Goal: Information Seeking & Learning: Learn about a topic

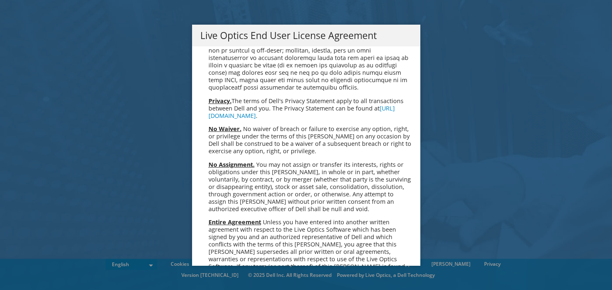
scroll to position [3111, 0]
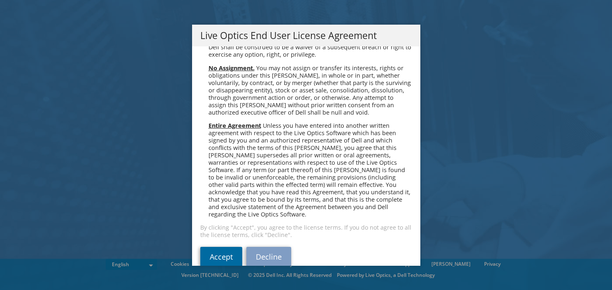
click at [225, 247] on link "Accept" at bounding box center [221, 257] width 42 height 20
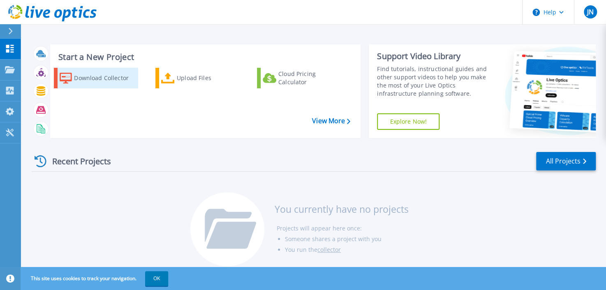
click at [102, 81] on div "Download Collector" at bounding box center [105, 78] width 62 height 16
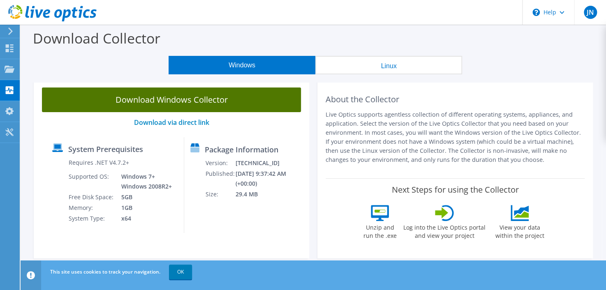
click at [130, 98] on link "Download Windows Collector" at bounding box center [171, 100] width 259 height 25
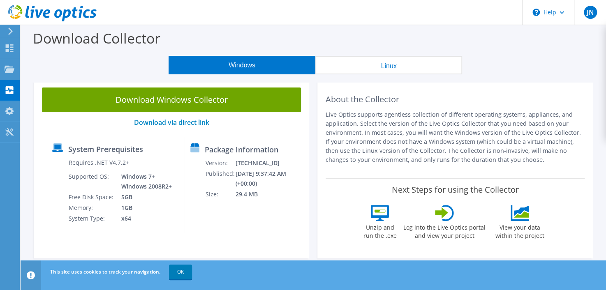
click at [11, 30] on use at bounding box center [10, 31] width 5 height 7
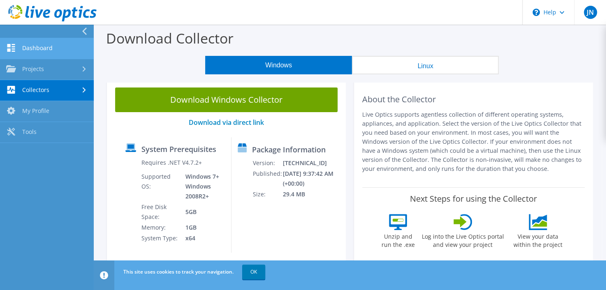
click at [58, 49] on link "Dashboard" at bounding box center [47, 48] width 94 height 21
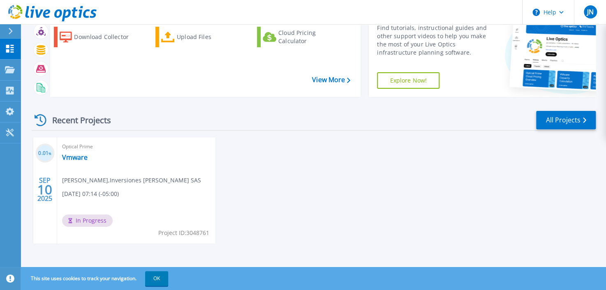
scroll to position [42, 0]
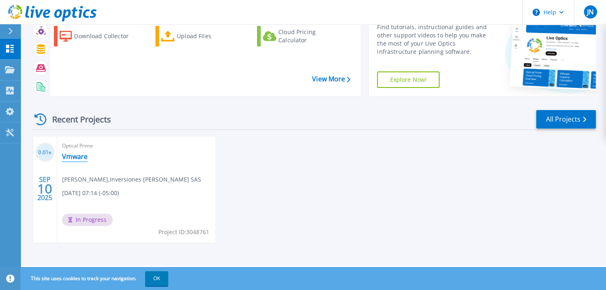
click at [75, 157] on link "Vmware" at bounding box center [75, 157] width 26 height 8
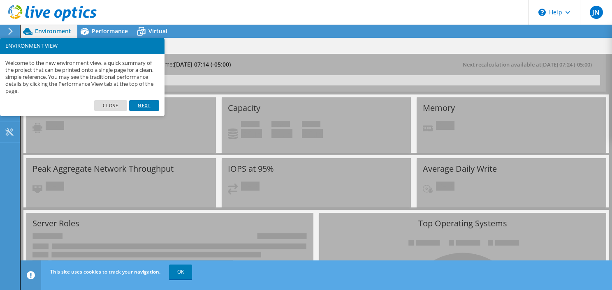
click at [146, 104] on link "Next" at bounding box center [144, 105] width 30 height 11
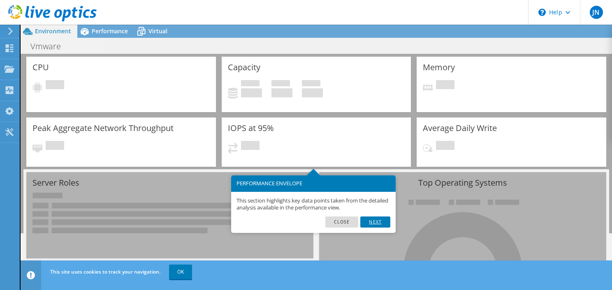
click at [374, 224] on link "Next" at bounding box center [375, 222] width 30 height 11
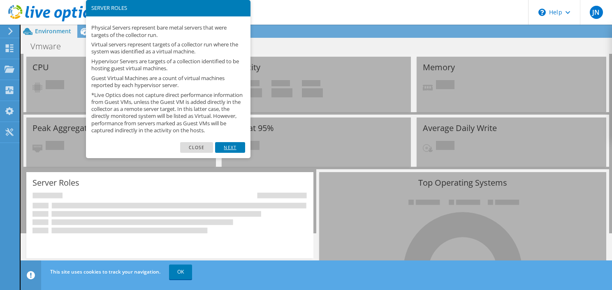
click at [225, 153] on link "Next" at bounding box center [230, 147] width 30 height 11
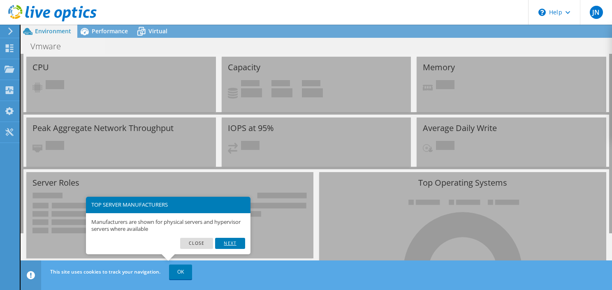
click at [222, 239] on link "Next" at bounding box center [230, 243] width 30 height 11
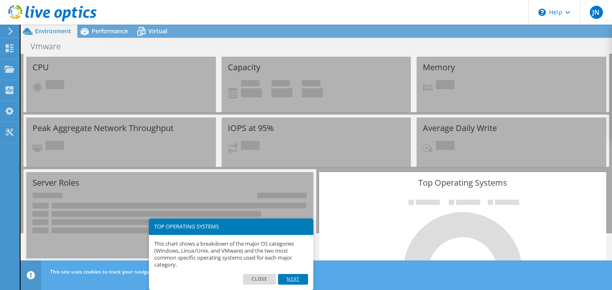
click at [288, 278] on link "Next" at bounding box center [293, 279] width 30 height 11
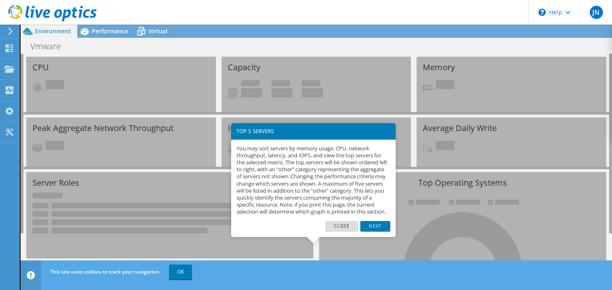
scroll to position [168, 0]
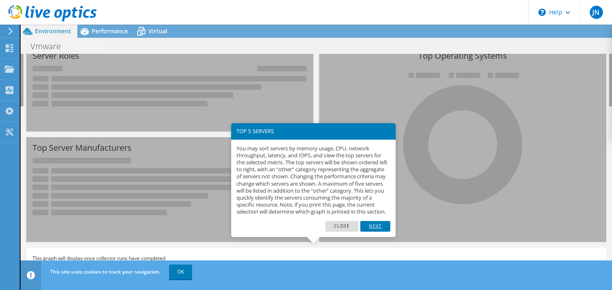
click at [374, 232] on link "Next" at bounding box center [375, 226] width 30 height 11
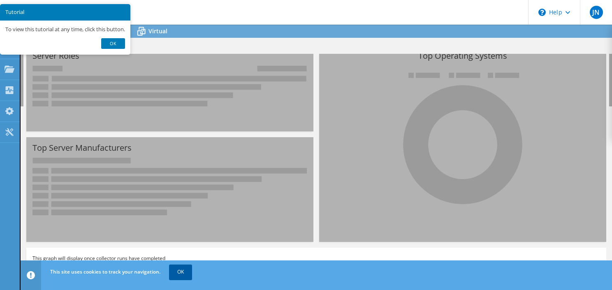
click at [183, 271] on link "OK" at bounding box center [180, 272] width 23 height 15
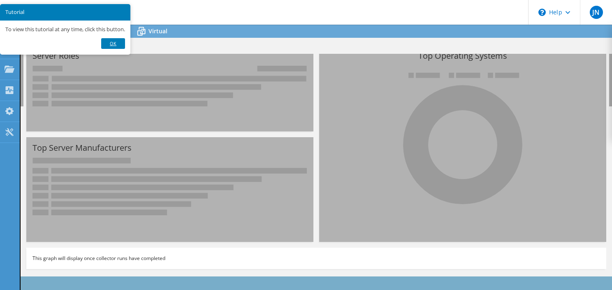
click at [107, 42] on link "Ok" at bounding box center [113, 43] width 24 height 11
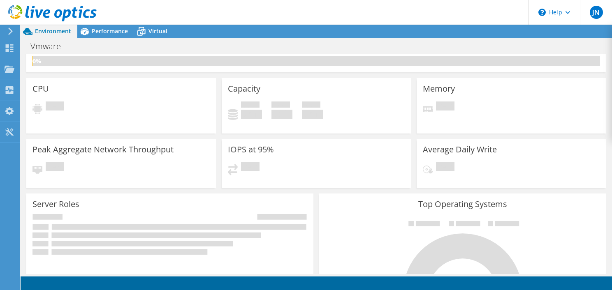
scroll to position [0, 0]
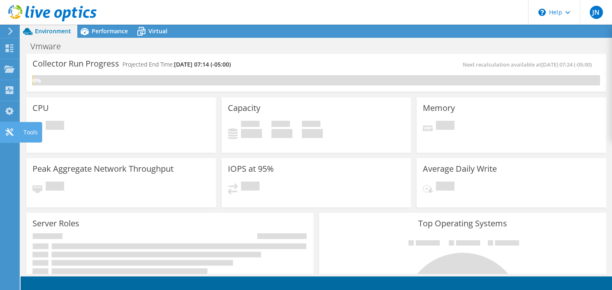
click at [9, 135] on icon at bounding box center [10, 132] width 10 height 8
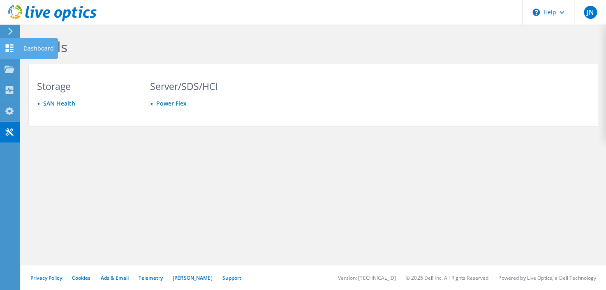
click at [6, 45] on use at bounding box center [10, 48] width 8 height 8
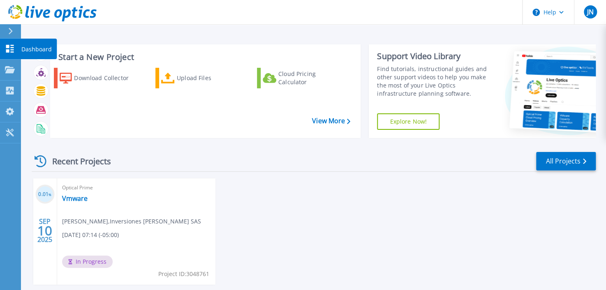
click at [8, 50] on icon at bounding box center [10, 49] width 8 height 8
click at [75, 197] on link "Vmware" at bounding box center [75, 199] width 26 height 8
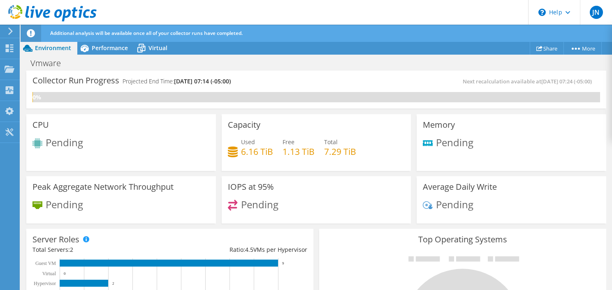
scroll to position [123, 0]
click at [97, 46] on span "Performance" at bounding box center [110, 48] width 36 height 8
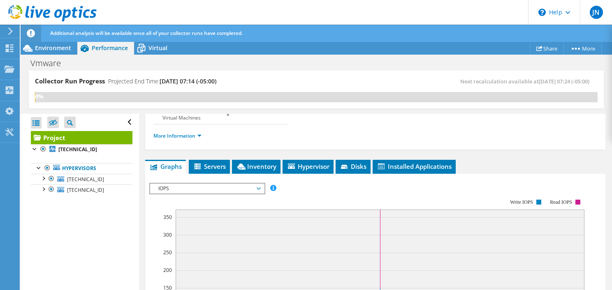
scroll to position [107, 0]
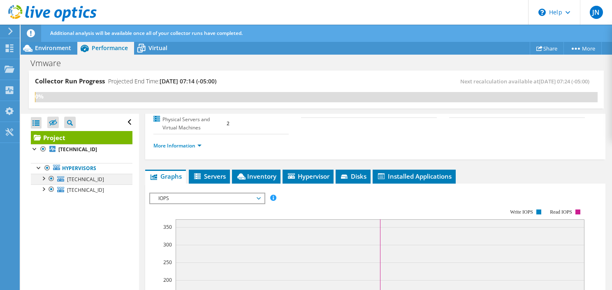
click at [42, 179] on div at bounding box center [43, 178] width 8 height 8
click at [160, 48] on span "Virtual" at bounding box center [157, 48] width 19 height 8
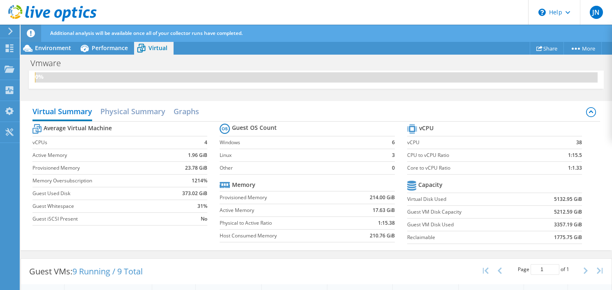
scroll to position [0, 0]
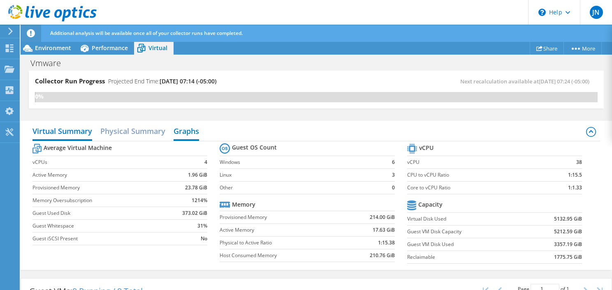
click at [187, 128] on h2 "Graphs" at bounding box center [187, 132] width 26 height 18
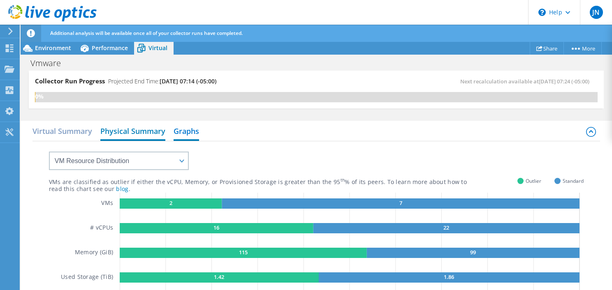
click at [136, 123] on h2 "Physical Summary" at bounding box center [132, 132] width 65 height 18
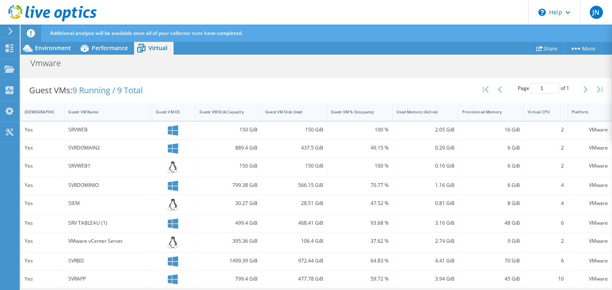
scroll to position [165, 0]
click at [97, 49] on span "Performance" at bounding box center [110, 48] width 36 height 8
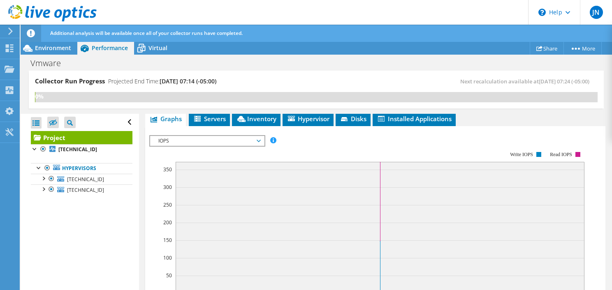
scroll to position [0, 0]
click at [434, 123] on span "Installed Applications" at bounding box center [414, 119] width 75 height 8
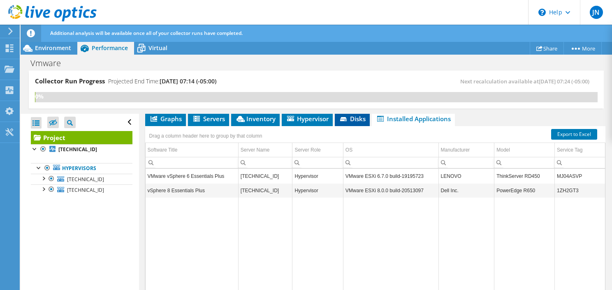
click at [355, 123] on span "Disks" at bounding box center [352, 119] width 27 height 8
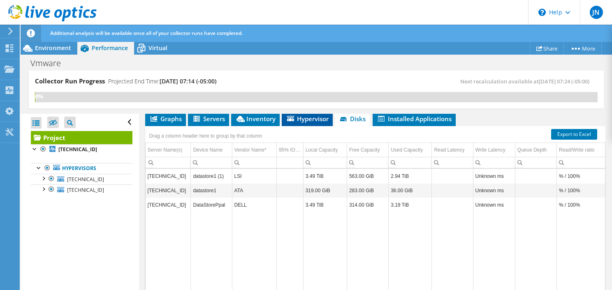
click at [294, 123] on span "Hypervisor" at bounding box center [307, 119] width 43 height 8
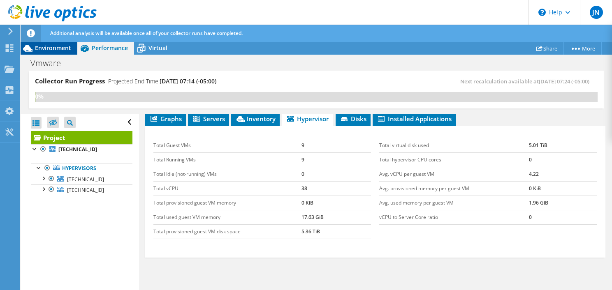
click at [59, 50] on span "Environment" at bounding box center [53, 48] width 36 height 8
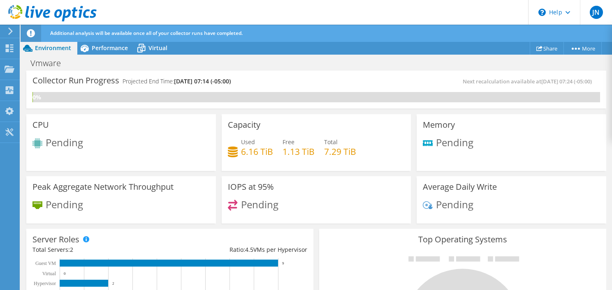
scroll to position [214, 0]
click at [113, 50] on span "Performance" at bounding box center [110, 48] width 36 height 8
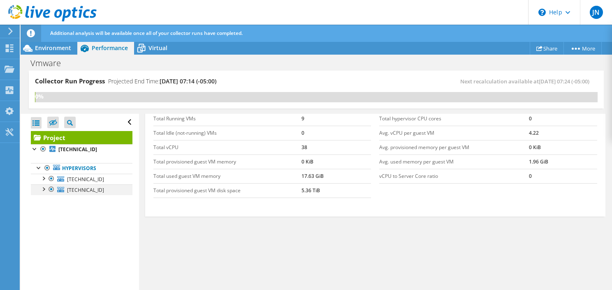
click at [41, 191] on div at bounding box center [43, 189] width 8 height 8
click at [44, 181] on div at bounding box center [43, 178] width 8 height 8
click at [42, 178] on div at bounding box center [43, 178] width 8 height 8
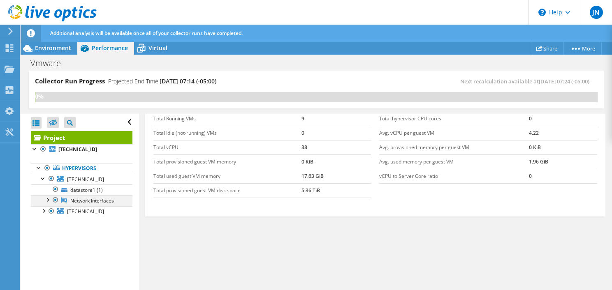
click at [49, 201] on div at bounding box center [47, 199] width 8 height 8
click at [47, 201] on div at bounding box center [47, 199] width 8 height 8
click at [41, 178] on div at bounding box center [43, 178] width 8 height 8
click at [36, 167] on div at bounding box center [39, 167] width 8 height 8
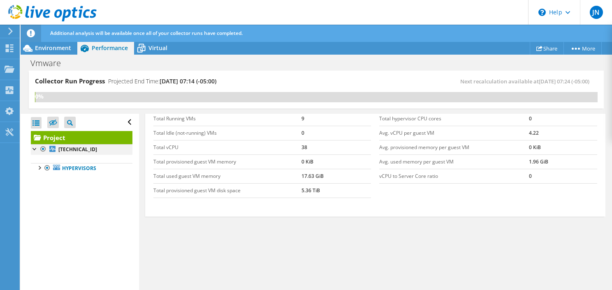
click at [36, 148] on div at bounding box center [35, 148] width 8 height 8
click at [148, 44] on icon at bounding box center [141, 48] width 14 height 14
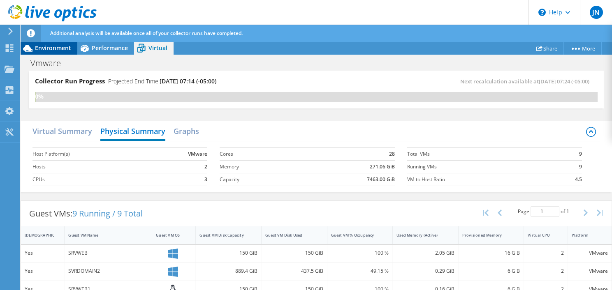
click at [52, 50] on span "Environment" at bounding box center [53, 48] width 36 height 8
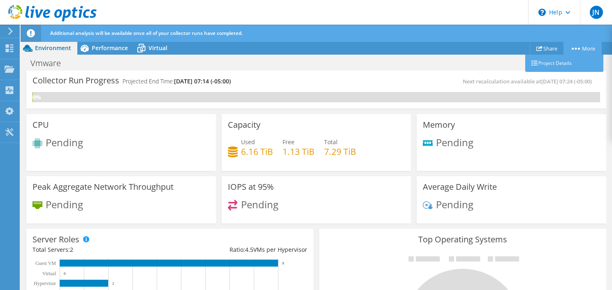
click at [576, 46] on link "More" at bounding box center [583, 48] width 38 height 13
click at [552, 68] on link "Project Details" at bounding box center [564, 63] width 78 height 17
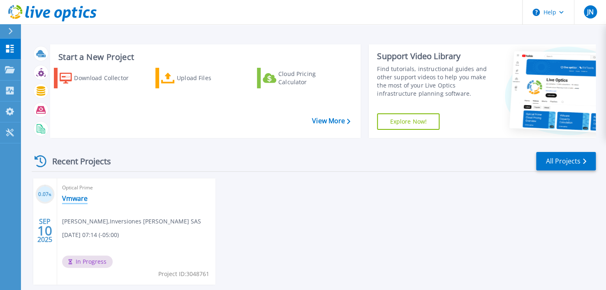
click at [74, 199] on link "Vmware" at bounding box center [75, 199] width 26 height 8
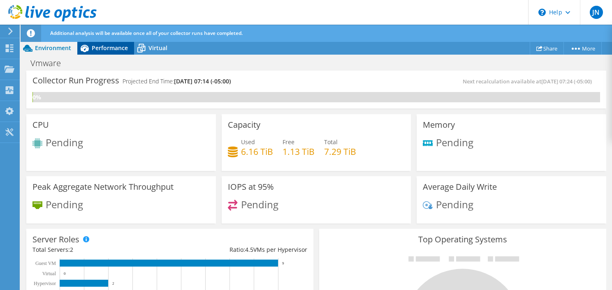
click at [111, 47] on span "Performance" at bounding box center [110, 48] width 36 height 8
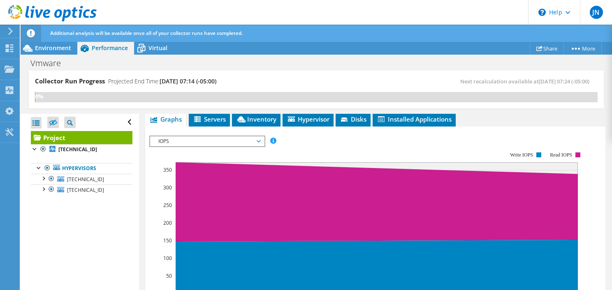
scroll to position [165, 0]
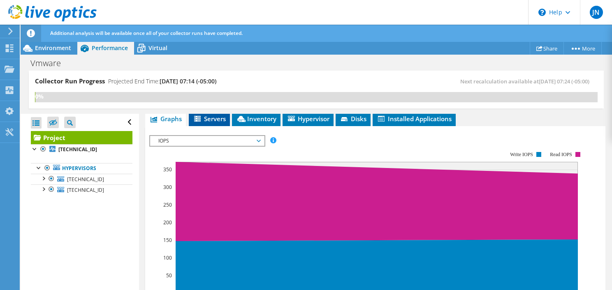
click at [212, 123] on span "Servers" at bounding box center [209, 119] width 33 height 8
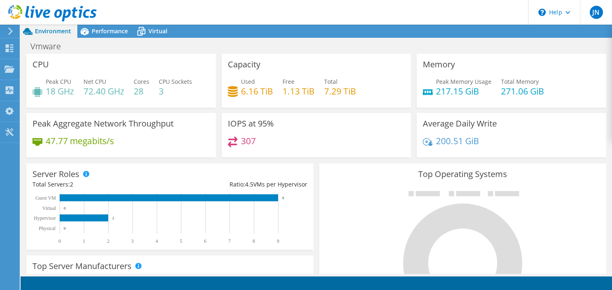
scroll to position [82, 0]
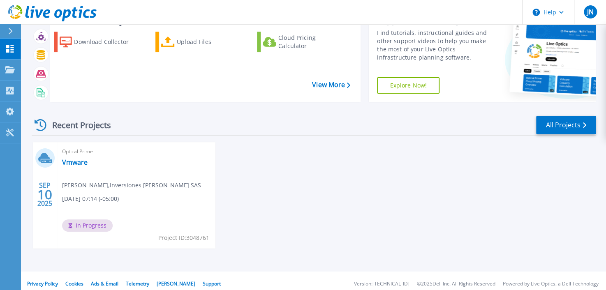
scroll to position [42, 0]
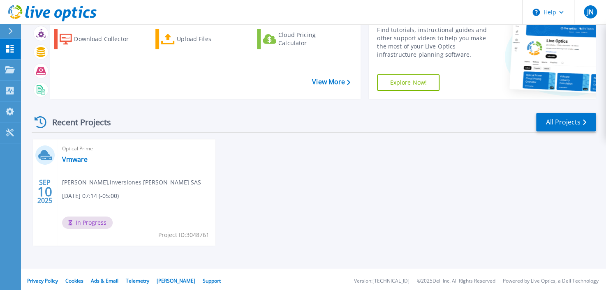
scroll to position [41, 0]
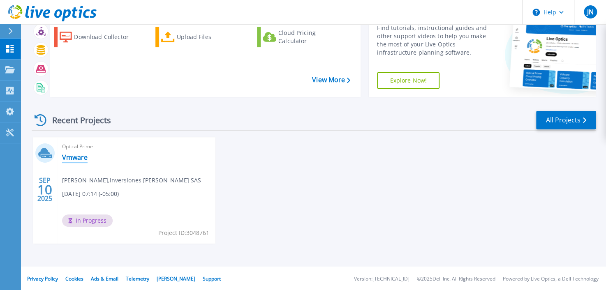
click at [70, 160] on link "Vmware" at bounding box center [75, 157] width 26 height 8
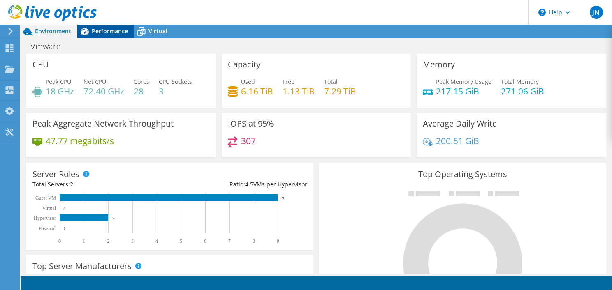
click at [100, 28] on span "Performance" at bounding box center [110, 31] width 36 height 8
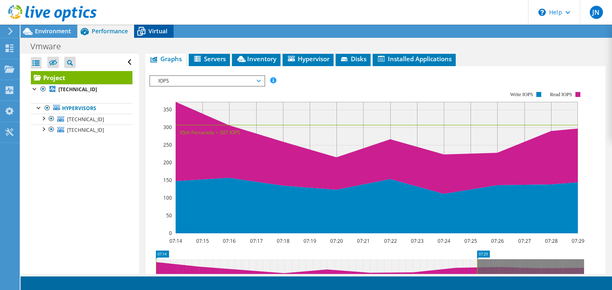
click at [146, 30] on icon at bounding box center [141, 31] width 14 height 14
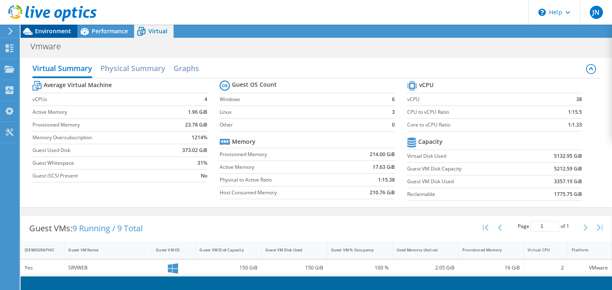
click at [37, 31] on span "Environment" at bounding box center [53, 31] width 36 height 8
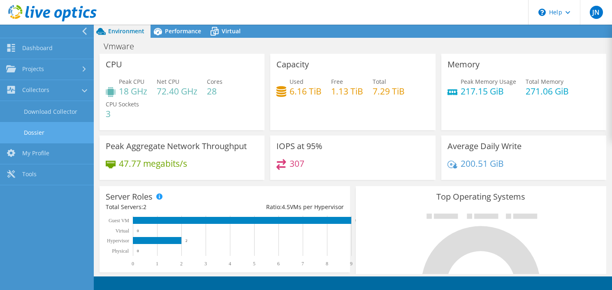
click at [37, 132] on link "Dossier" at bounding box center [47, 132] width 94 height 21
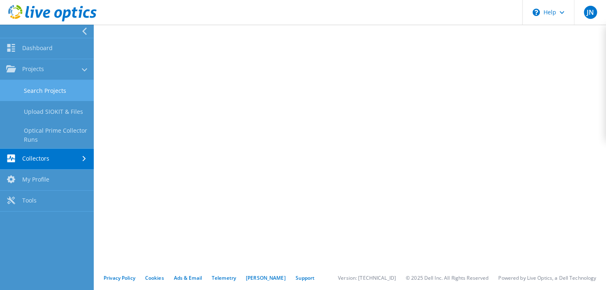
click at [40, 91] on link "Search Projects" at bounding box center [47, 90] width 94 height 21
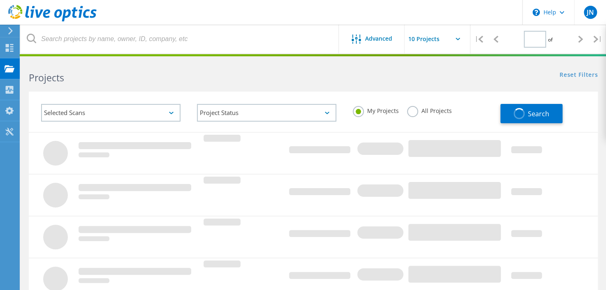
type input "1"
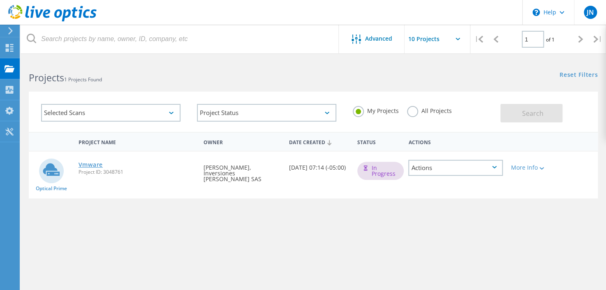
click at [92, 164] on link "Vmware" at bounding box center [91, 165] width 24 height 6
type input "1"
click at [462, 172] on div "Actions" at bounding box center [455, 168] width 94 height 16
click at [451, 162] on div "Project Details" at bounding box center [455, 161] width 93 height 13
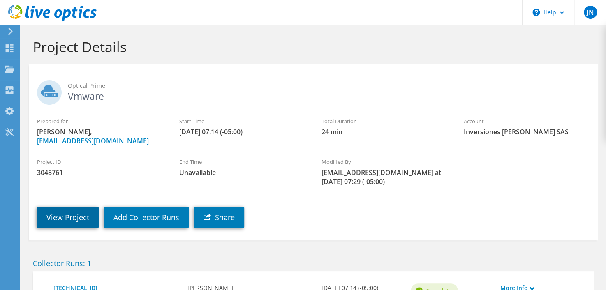
click at [68, 228] on link "View Project" at bounding box center [68, 217] width 62 height 21
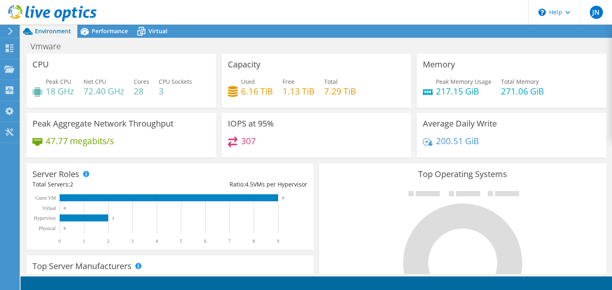
scroll to position [82, 0]
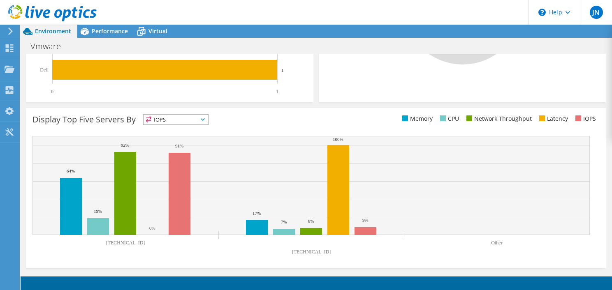
click at [204, 117] on span "IOPS" at bounding box center [176, 120] width 65 height 10
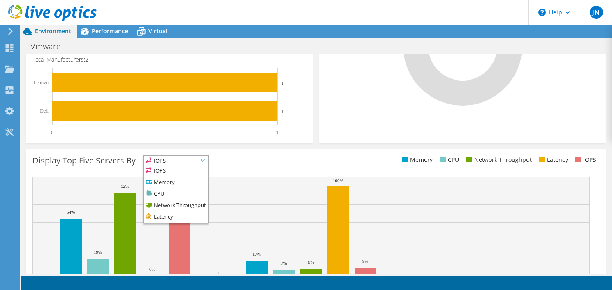
click at [264, 167] on div "Display Top Five Servers By IOPS IOPS" at bounding box center [174, 162] width 284 height 14
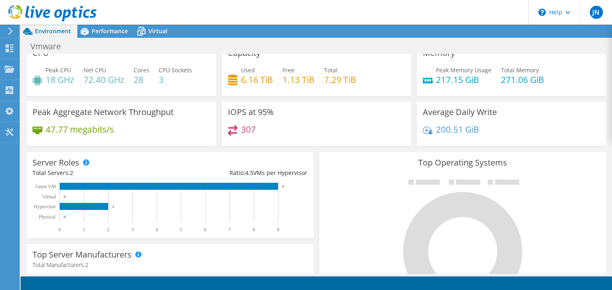
scroll to position [0, 0]
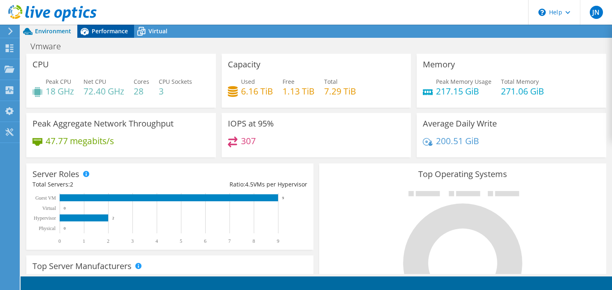
click at [108, 28] on span "Performance" at bounding box center [110, 31] width 36 height 8
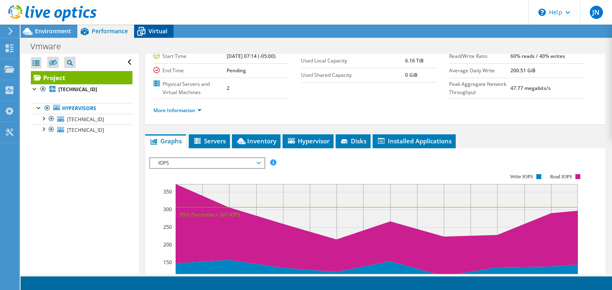
click at [148, 30] on span "Virtual" at bounding box center [157, 31] width 19 height 8
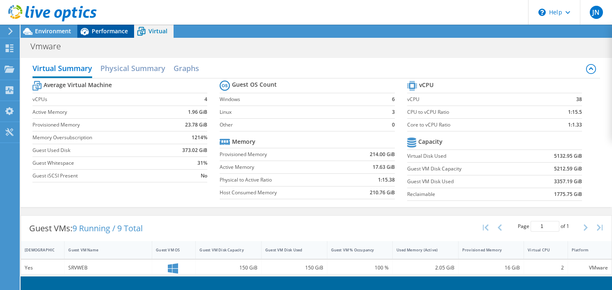
click at [112, 34] on span "Performance" at bounding box center [110, 31] width 36 height 8
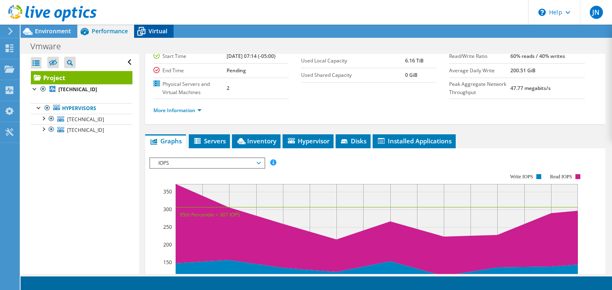
click at [141, 30] on icon at bounding box center [141, 31] width 14 height 14
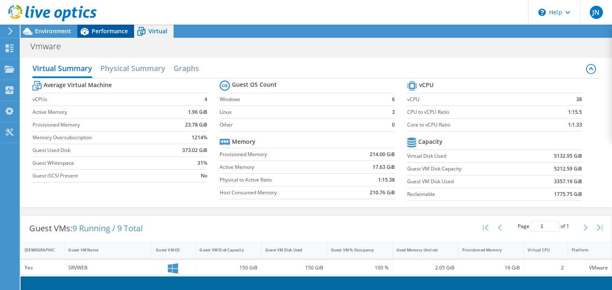
click at [113, 30] on span "Performance" at bounding box center [110, 31] width 36 height 8
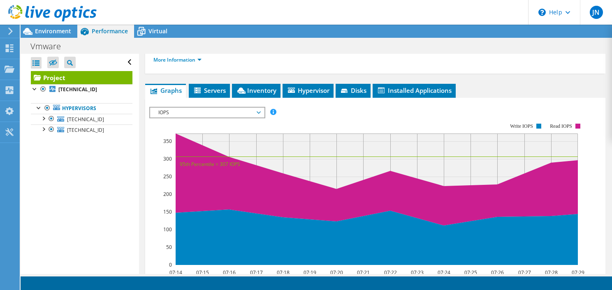
scroll to position [165, 0]
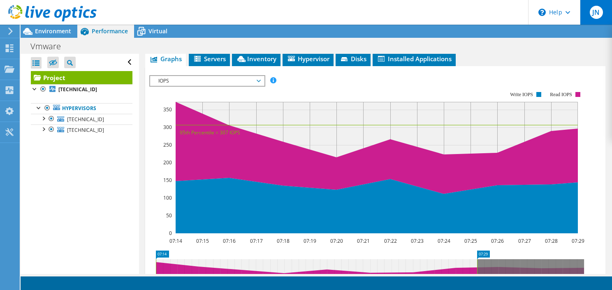
click at [597, 9] on span "JN" at bounding box center [596, 12] width 13 height 13
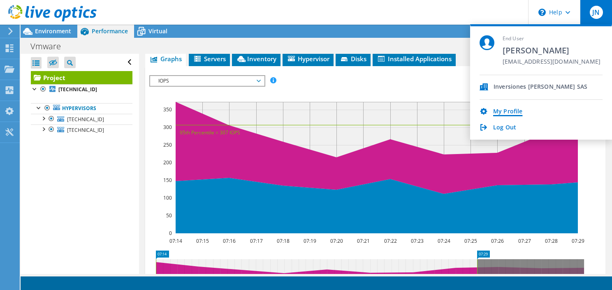
click at [508, 111] on link "My Profile" at bounding box center [507, 112] width 29 height 8
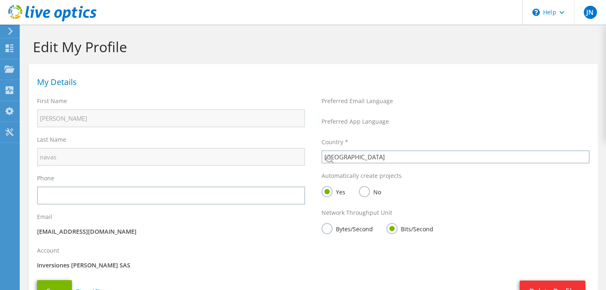
select select "48"
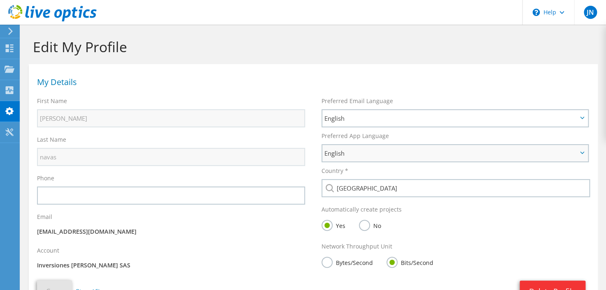
click at [436, 153] on span "English" at bounding box center [451, 153] width 253 height 10
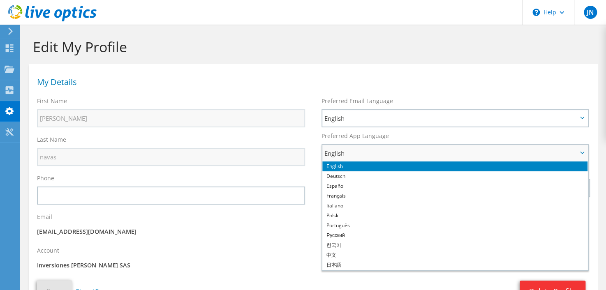
click at [436, 153] on span "English" at bounding box center [451, 153] width 253 height 10
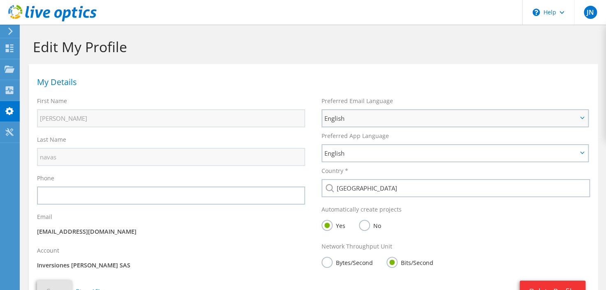
click at [417, 109] on div "English English Deutsch Español Français Italiano Polski Português Русский 한국어 …" at bounding box center [455, 118] width 267 height 18
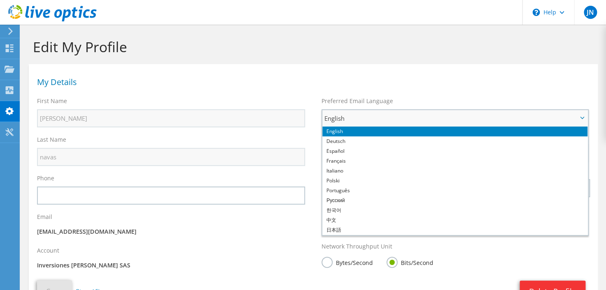
click at [417, 109] on div "English English Deutsch Español Français Italiano Polski Português Русский 한국어 …" at bounding box center [455, 172] width 267 height 127
click at [404, 116] on span "English" at bounding box center [451, 119] width 253 height 10
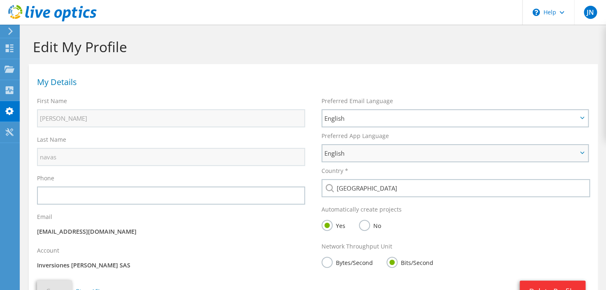
click at [386, 152] on span "English" at bounding box center [451, 153] width 253 height 10
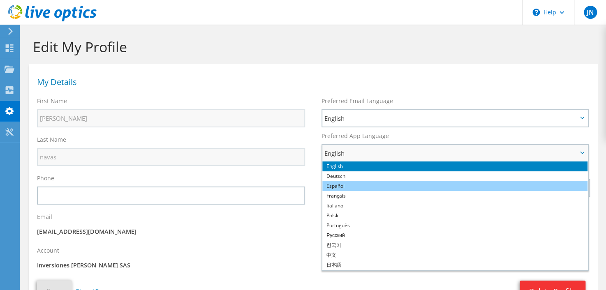
click at [362, 187] on li "Español" at bounding box center [454, 186] width 265 height 10
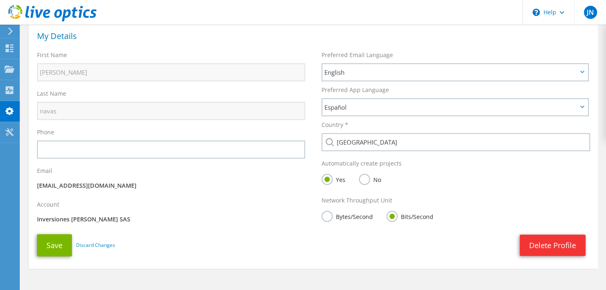
scroll to position [32, 0]
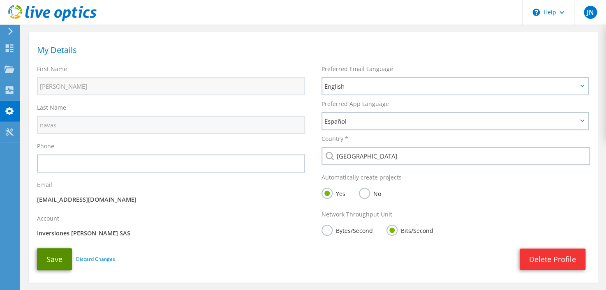
click at [51, 256] on button "Save" at bounding box center [54, 259] width 35 height 22
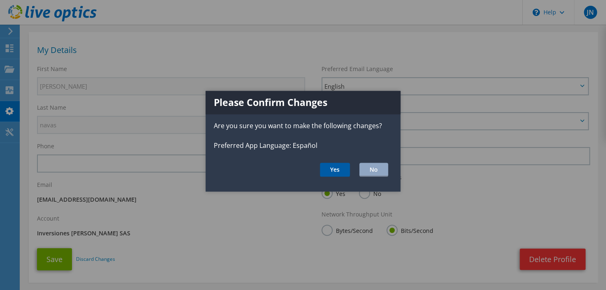
click at [341, 170] on button "Yes" at bounding box center [335, 170] width 30 height 14
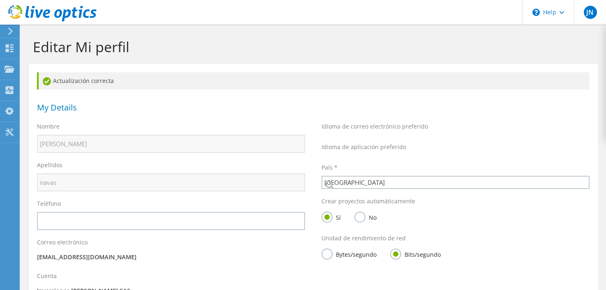
select select "48"
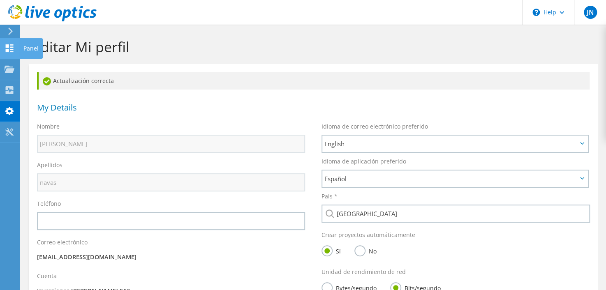
click at [8, 53] on div at bounding box center [10, 49] width 10 height 9
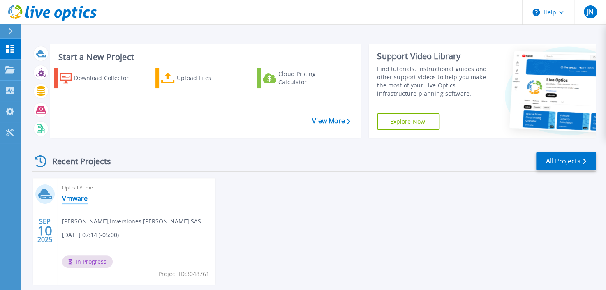
click at [79, 200] on link "Vmware" at bounding box center [75, 199] width 26 height 8
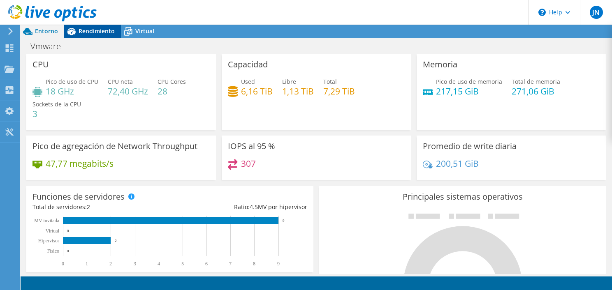
click at [104, 32] on span "Rendimiento" at bounding box center [97, 31] width 36 height 8
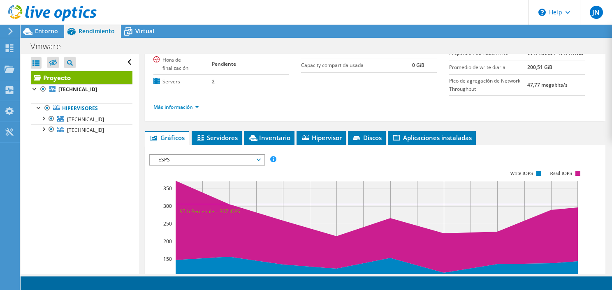
scroll to position [165, 0]
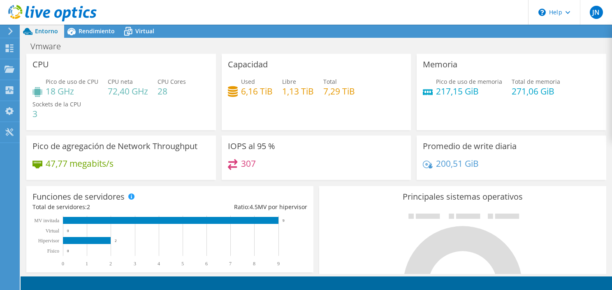
scroll to position [194, 0]
click at [348, 101] on div "Used 6,16 TiB Libre 1,13 TiB Total 7,29 TiB" at bounding box center [316, 90] width 177 height 27
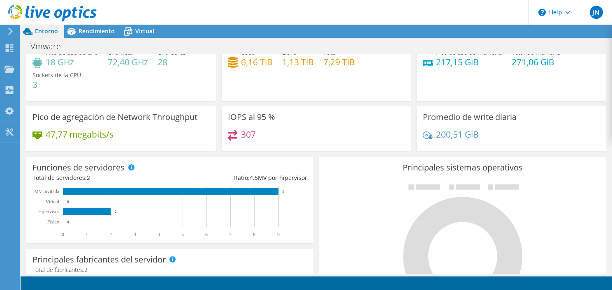
scroll to position [0, 0]
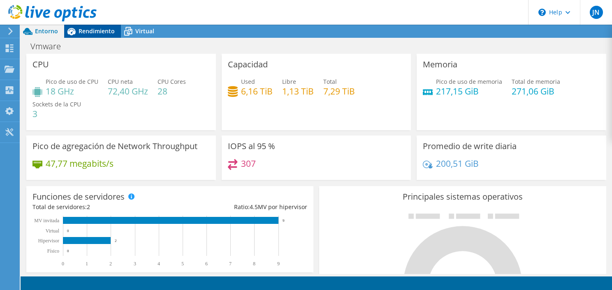
click at [95, 33] on span "Rendimiento" at bounding box center [97, 31] width 36 height 8
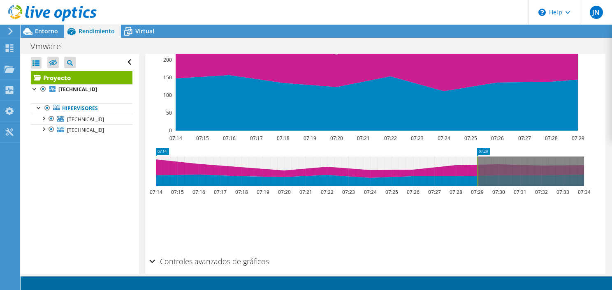
scroll to position [308, 0]
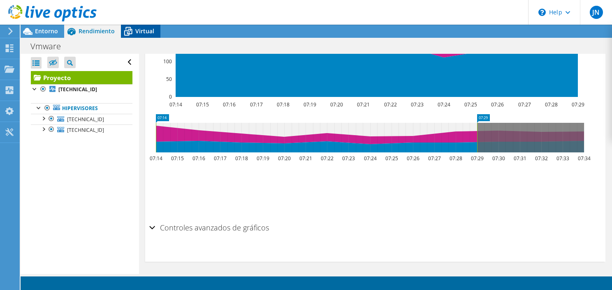
click at [136, 30] on span "Virtual" at bounding box center [144, 31] width 19 height 8
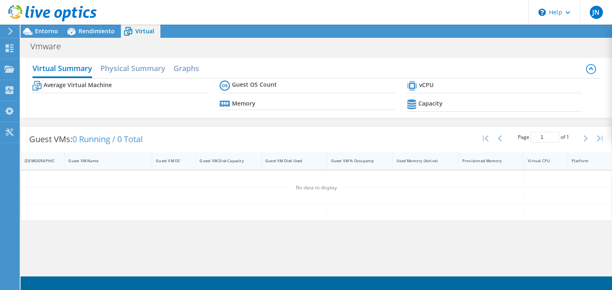
scroll to position [318, 0]
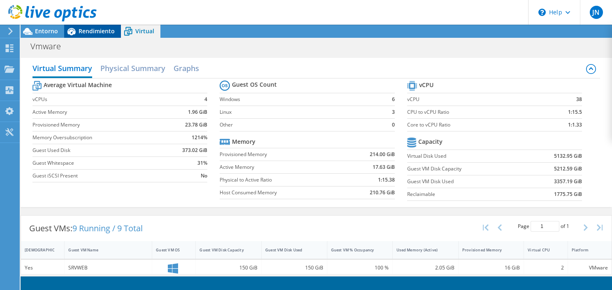
click at [87, 34] on span "Rendimiento" at bounding box center [97, 31] width 36 height 8
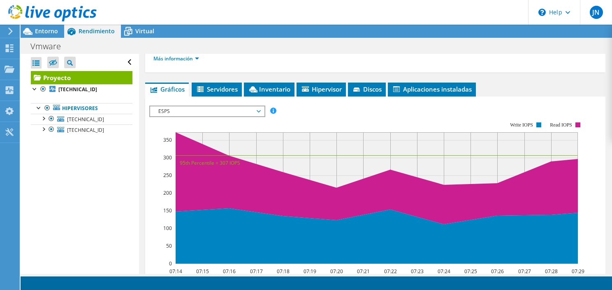
scroll to position [102, 0]
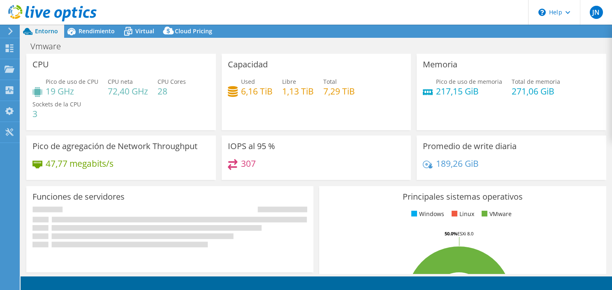
select select "USD"
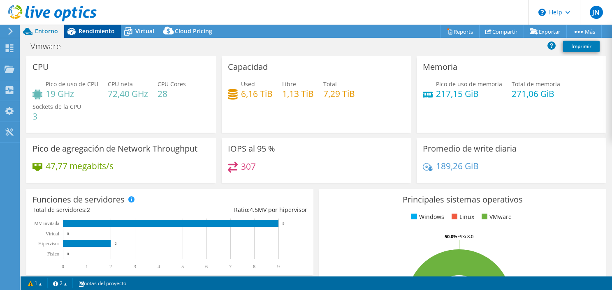
click at [91, 29] on span "Rendimiento" at bounding box center [97, 31] width 36 height 8
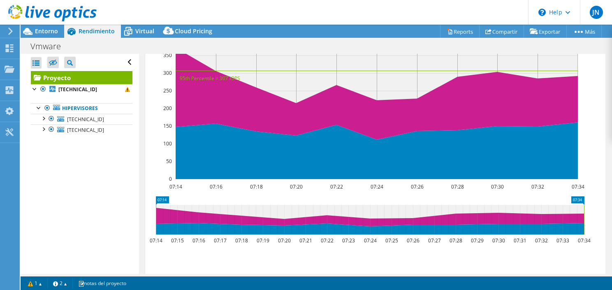
scroll to position [308, 0]
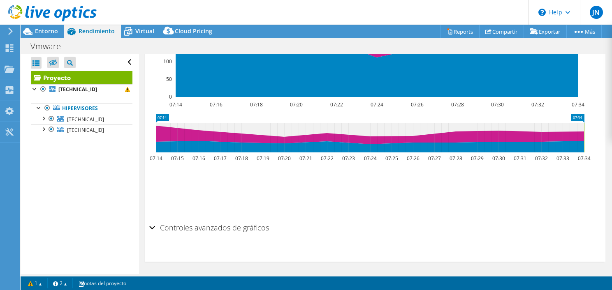
click at [155, 225] on h2 "Controles avanzados de gráficos" at bounding box center [209, 228] width 120 height 16
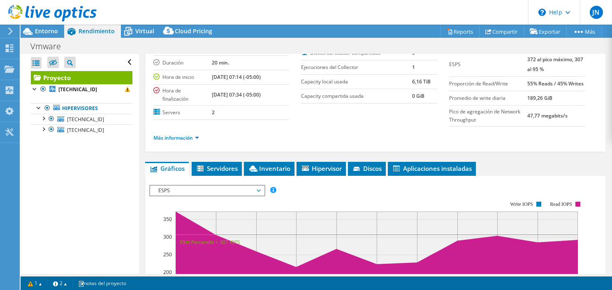
scroll to position [0, 0]
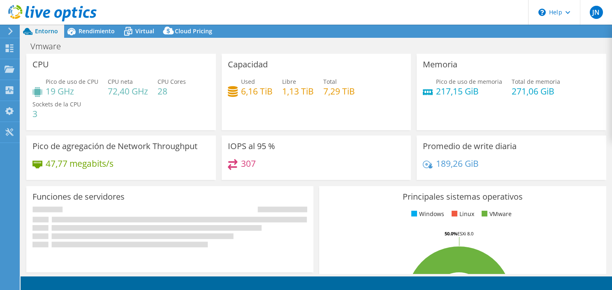
select select "USD"
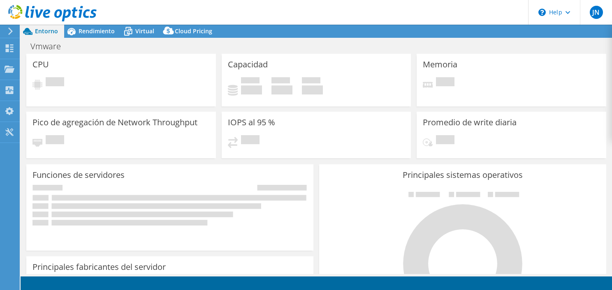
select select "USD"
click at [8, 72] on use at bounding box center [10, 68] width 10 height 7
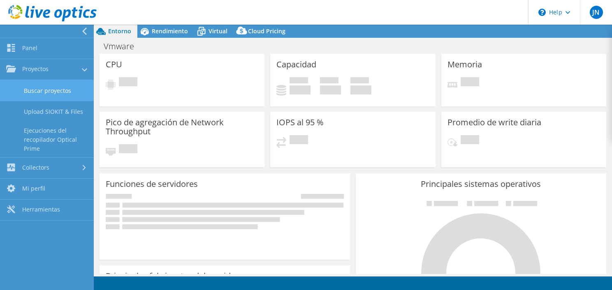
click at [31, 88] on link "Buscar proyectos" at bounding box center [47, 90] width 94 height 21
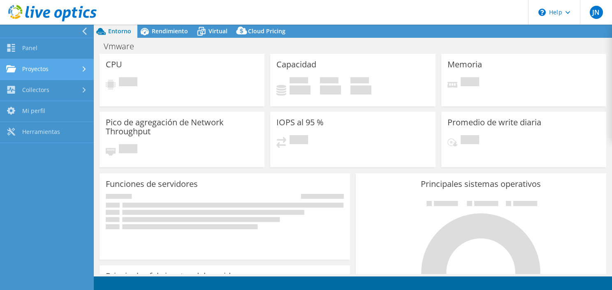
click at [66, 65] on link "Proyectos" at bounding box center [47, 69] width 94 height 21
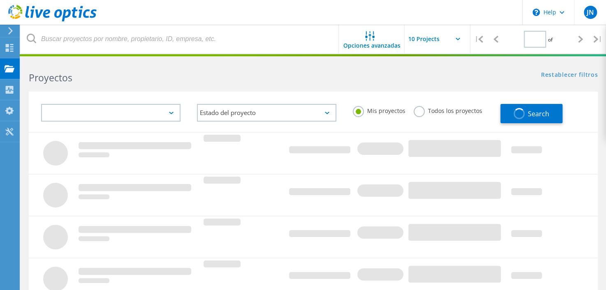
type input "1"
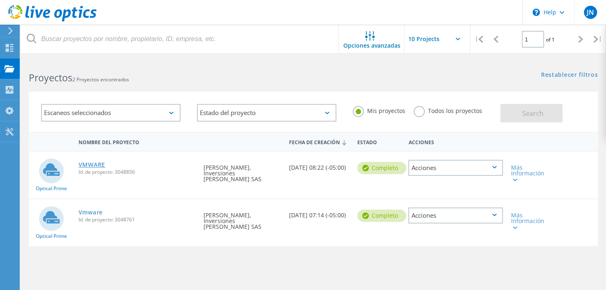
click at [92, 163] on link "VMWARE" at bounding box center [92, 165] width 27 height 6
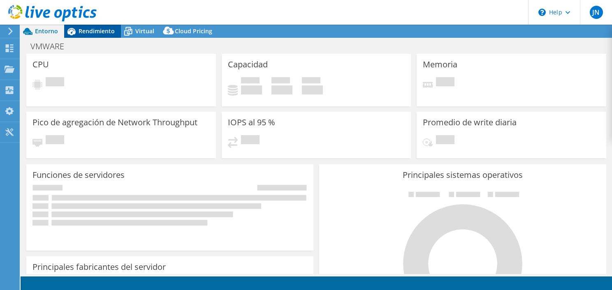
click at [98, 33] on span "Rendimiento" at bounding box center [97, 31] width 36 height 8
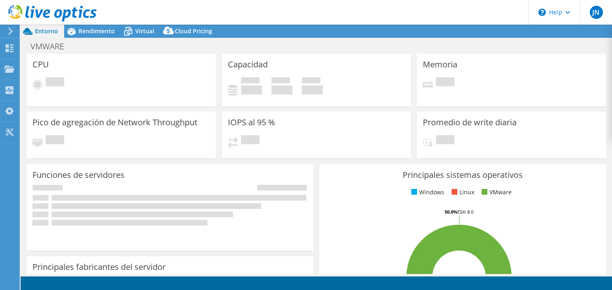
select select "USD"
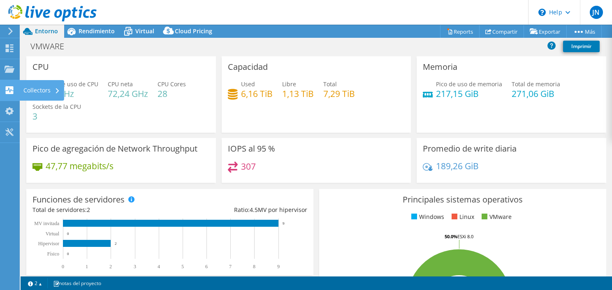
click at [7, 93] on use at bounding box center [10, 90] width 8 height 8
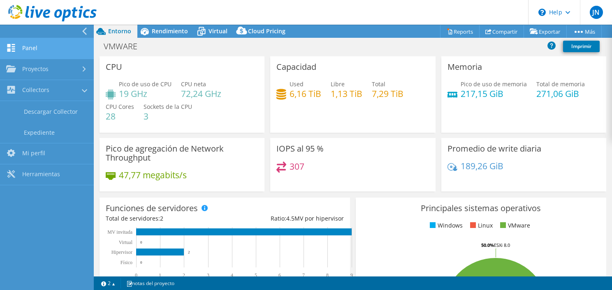
click at [44, 54] on link "Panel" at bounding box center [47, 48] width 94 height 21
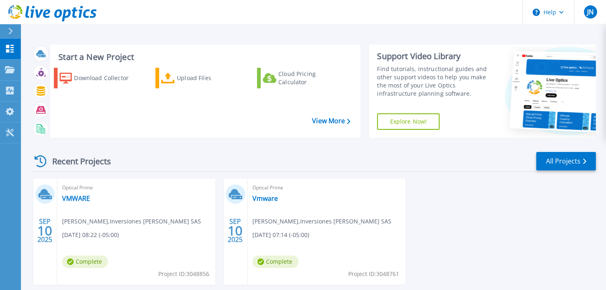
scroll to position [42, 0]
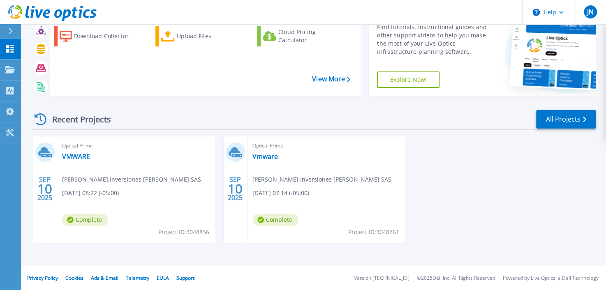
click at [483, 181] on div "[DATE] Optical Prime VMWARE [PERSON_NAME] , Inversiones [PERSON_NAME] SAS [DATE…" at bounding box center [310, 198] width 571 height 123
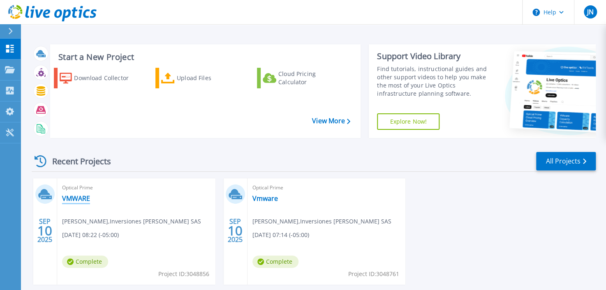
click at [84, 198] on link "VMWARE" at bounding box center [76, 199] width 28 height 8
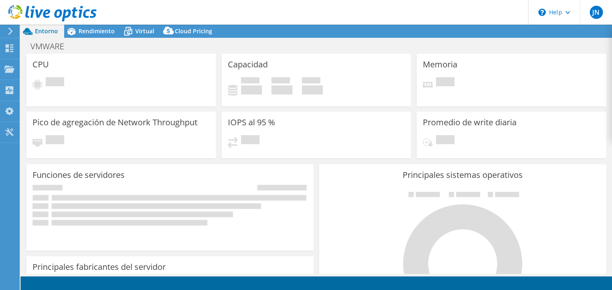
select select "USD"
click at [14, 47] on icon at bounding box center [10, 48] width 10 height 8
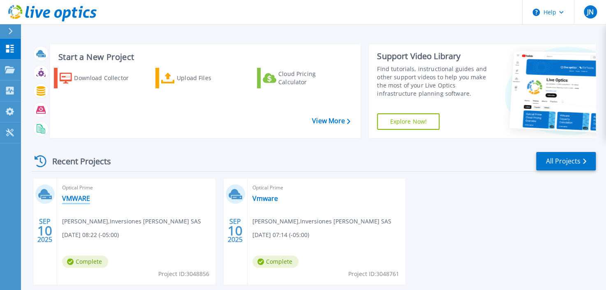
click at [77, 195] on link "VMWARE" at bounding box center [76, 199] width 28 height 8
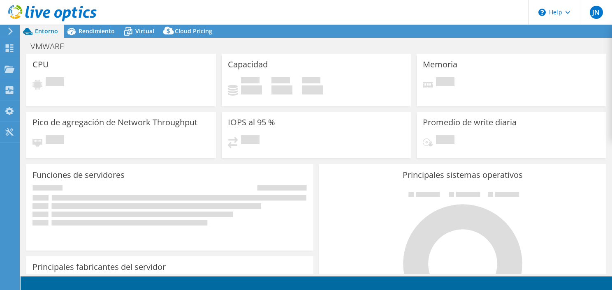
select select "USD"
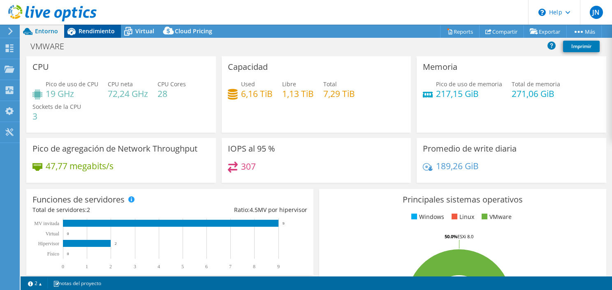
click at [95, 35] on span "Rendimiento" at bounding box center [97, 31] width 36 height 8
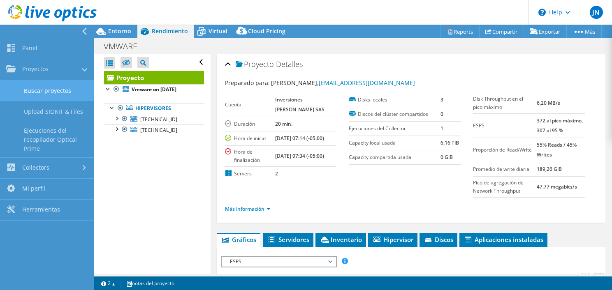
click at [55, 81] on link "Buscar proyectos" at bounding box center [47, 90] width 94 height 21
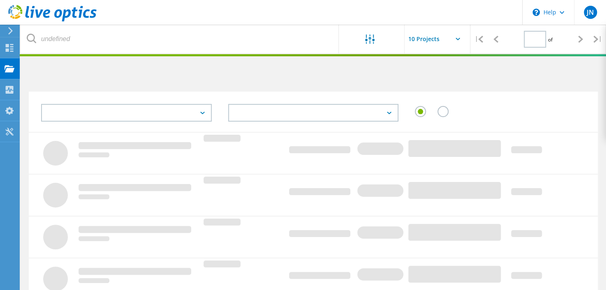
type input "1"
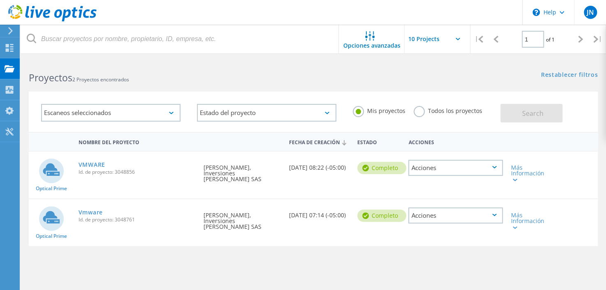
click at [494, 168] on icon at bounding box center [494, 167] width 5 height 2
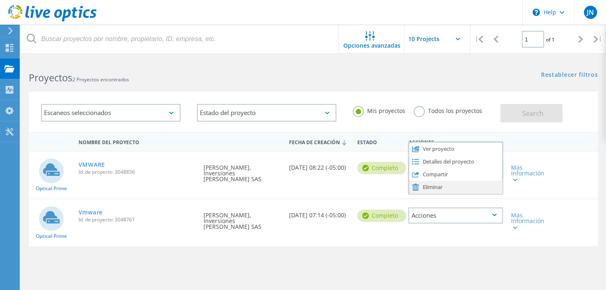
click at [437, 187] on div "Eliminar" at bounding box center [455, 187] width 93 height 13
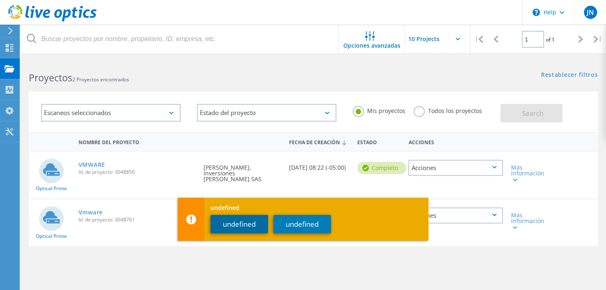
click at [237, 227] on button "undefined" at bounding box center [240, 224] width 58 height 19
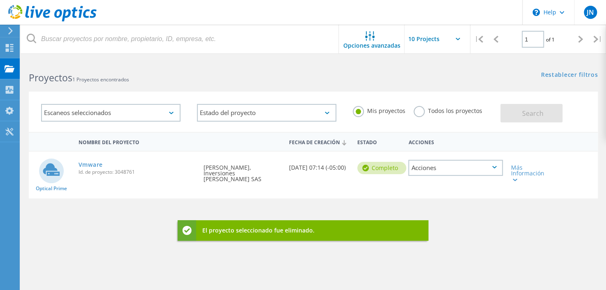
click at [497, 168] on div "Acciones" at bounding box center [455, 168] width 94 height 16
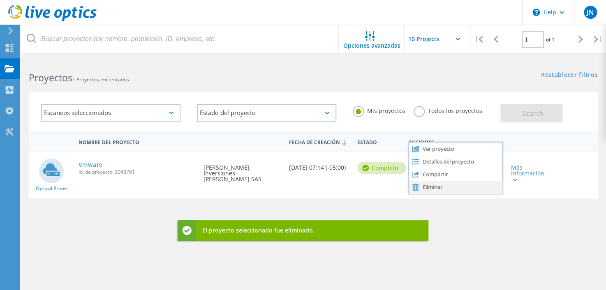
click at [441, 190] on div "Eliminar" at bounding box center [455, 187] width 93 height 13
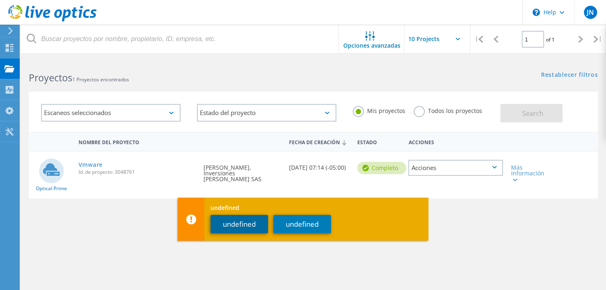
click at [219, 225] on button "undefined" at bounding box center [240, 224] width 58 height 19
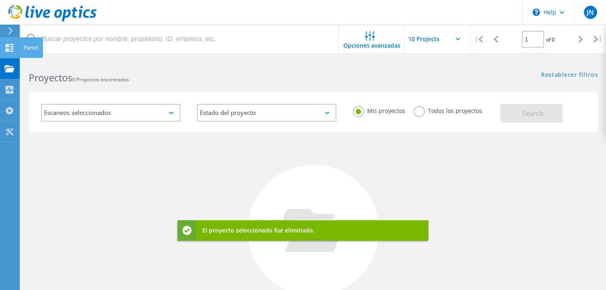
click at [6, 45] on use at bounding box center [10, 48] width 8 height 8
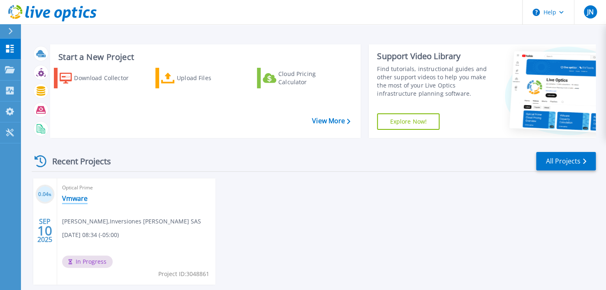
click at [74, 198] on link "Vmware" at bounding box center [75, 199] width 26 height 8
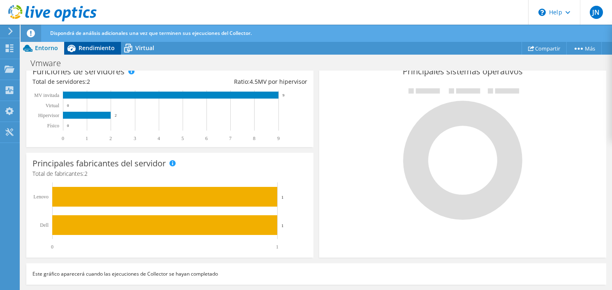
click at [93, 44] on span "Rendimiento" at bounding box center [97, 48] width 36 height 8
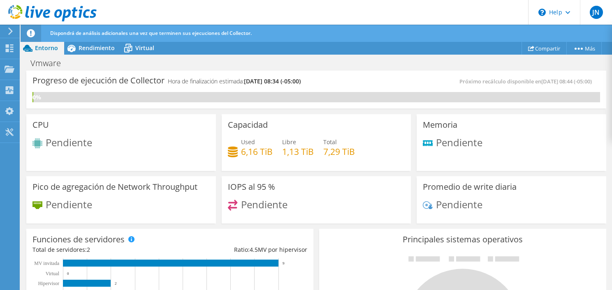
scroll to position [350, 0]
click at [399, 159] on div "Used 6,16 TiB Libre 1,13 TiB Total 7,29 TiB" at bounding box center [316, 151] width 177 height 27
click at [89, 51] on span "Rendimiento" at bounding box center [97, 48] width 36 height 8
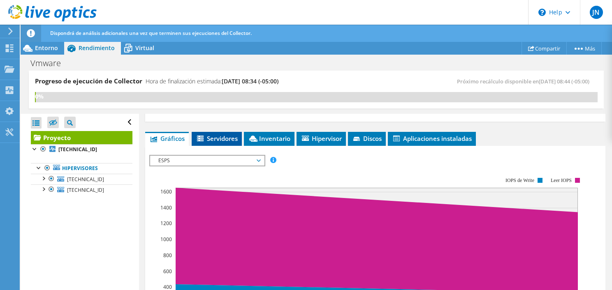
click at [199, 136] on icon at bounding box center [200, 139] width 7 height 6
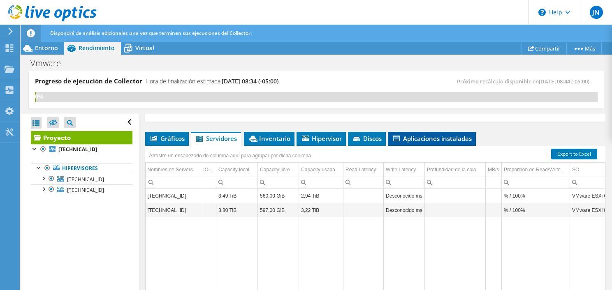
click at [447, 135] on span "Aplicaciones instaladas" at bounding box center [432, 139] width 80 height 8
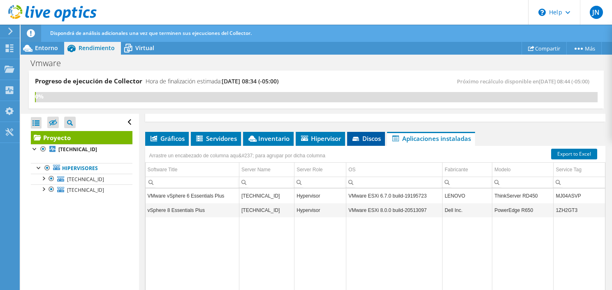
click at [361, 132] on li "Discos" at bounding box center [366, 139] width 38 height 14
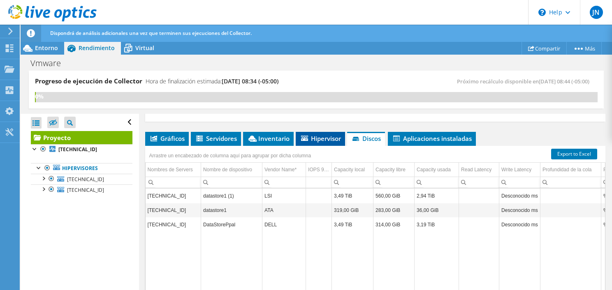
click at [320, 135] on span "Hipervisor" at bounding box center [320, 139] width 41 height 8
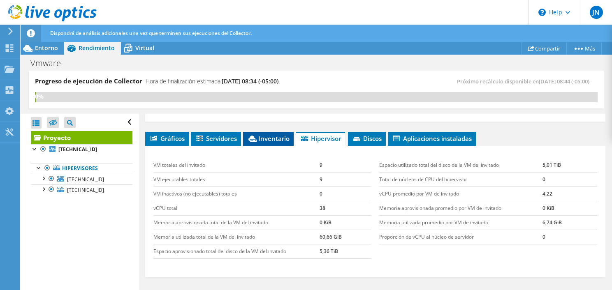
click at [280, 135] on span "Inventario" at bounding box center [268, 139] width 42 height 8
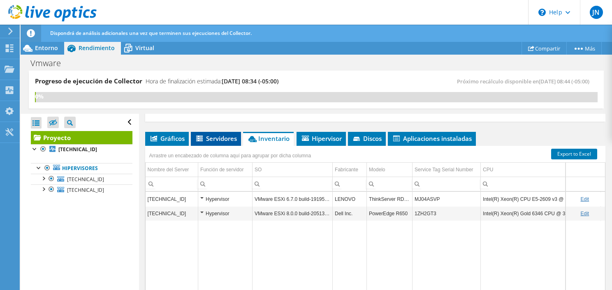
click at [227, 135] on span "Servidores" at bounding box center [216, 139] width 42 height 8
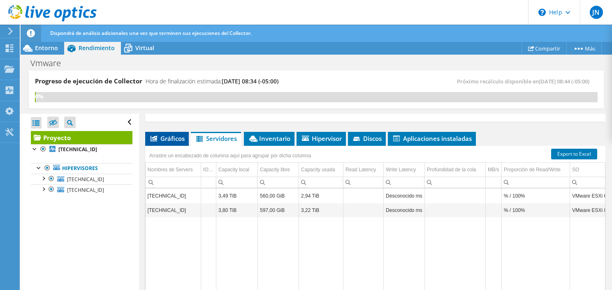
click at [168, 135] on span "Gráficos" at bounding box center [166, 139] width 35 height 8
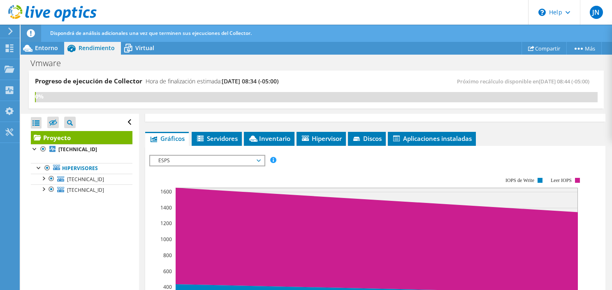
click at [212, 156] on span "ESPS" at bounding box center [207, 161] width 106 height 10
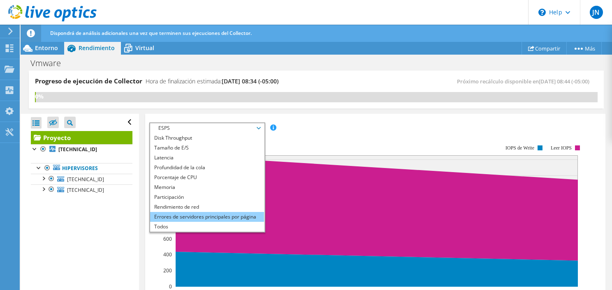
scroll to position [186, 0]
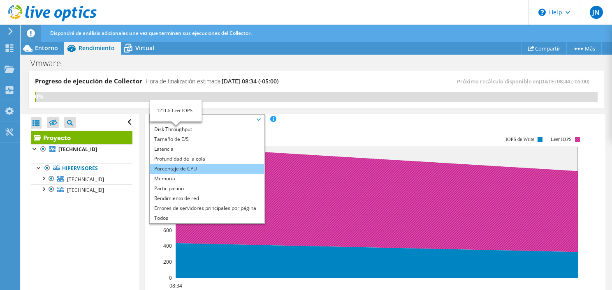
click at [209, 164] on li "Porcentaje de CPU" at bounding box center [207, 169] width 114 height 10
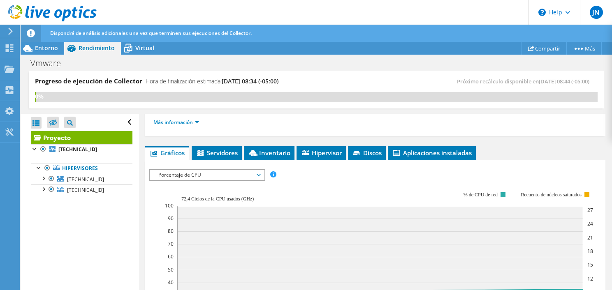
scroll to position [145, 0]
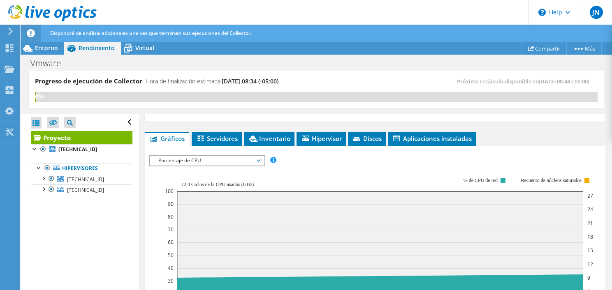
click at [213, 156] on span "Porcentaje de CPU" at bounding box center [207, 161] width 106 height 10
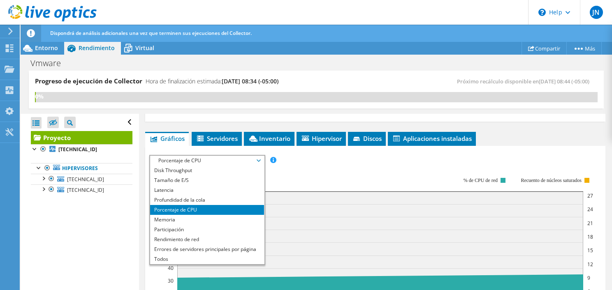
click at [213, 156] on span "Porcentaje de CPU" at bounding box center [207, 161] width 106 height 10
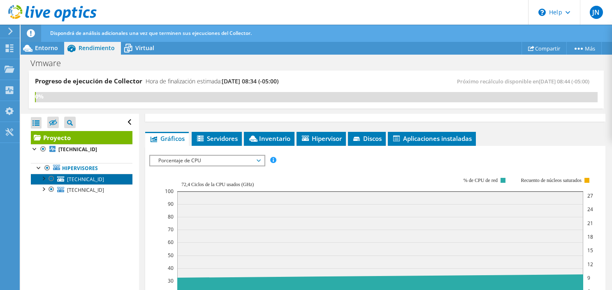
click at [38, 177] on link "10.20.191.146" at bounding box center [82, 179] width 102 height 11
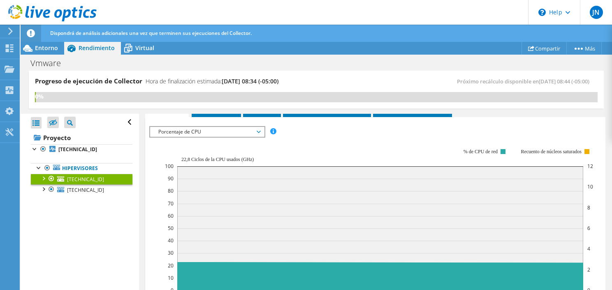
scroll to position [132, 0]
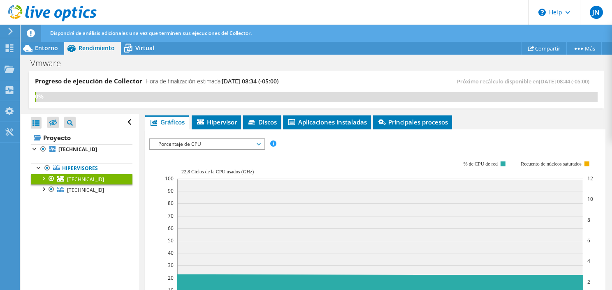
click at [42, 177] on div at bounding box center [43, 178] width 8 height 8
click at [229, 140] on span "Porcentaje de CPU" at bounding box center [207, 144] width 106 height 10
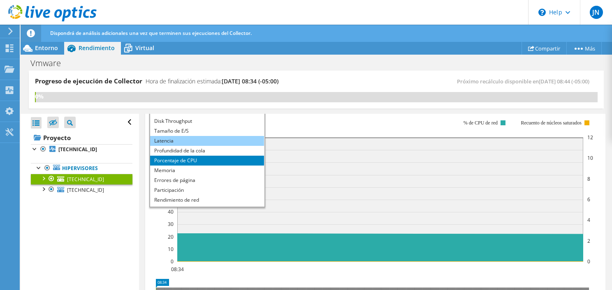
scroll to position [0, 0]
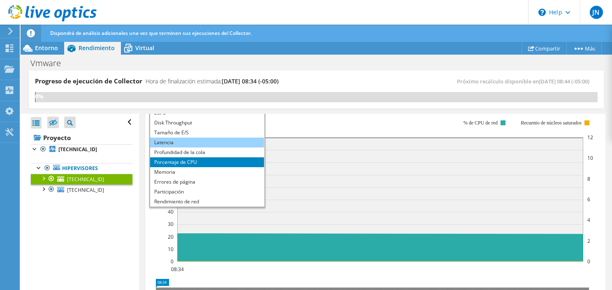
click at [208, 138] on li "Latencia" at bounding box center [207, 143] width 114 height 10
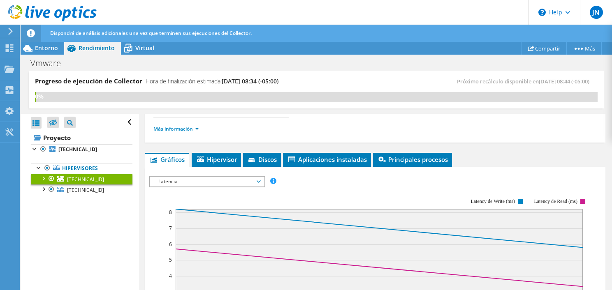
scroll to position [91, 0]
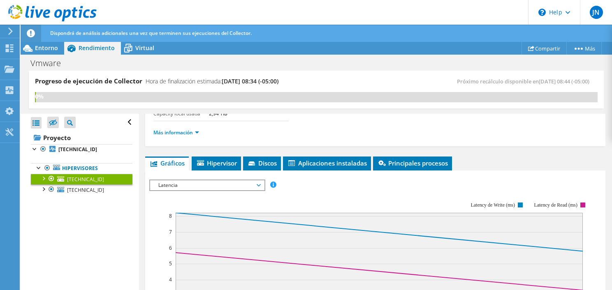
click at [189, 184] on span "Latencia" at bounding box center [207, 186] width 106 height 10
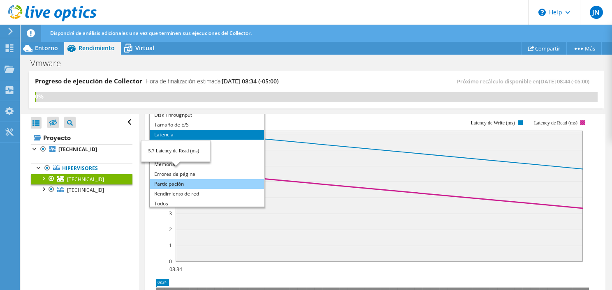
scroll to position [10, 0]
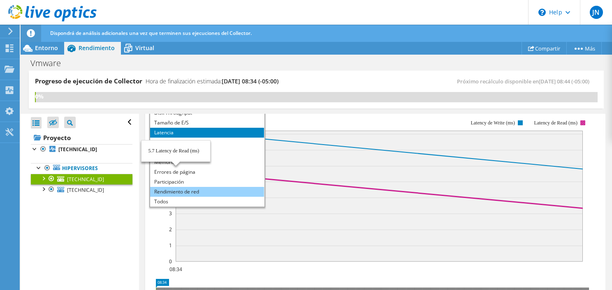
click at [200, 187] on li "Rendimiento de red" at bounding box center [207, 192] width 114 height 10
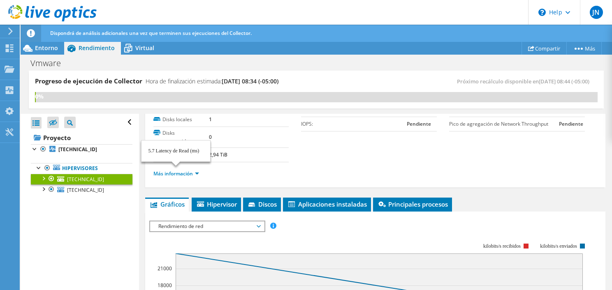
scroll to position [132, 0]
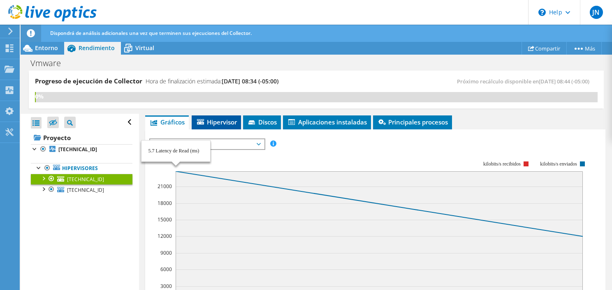
click at [223, 124] on span "Hipervisor" at bounding box center [216, 122] width 41 height 8
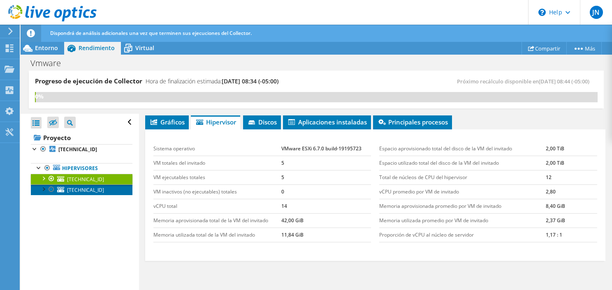
click at [84, 187] on span "10.20.190.29" at bounding box center [85, 190] width 37 height 7
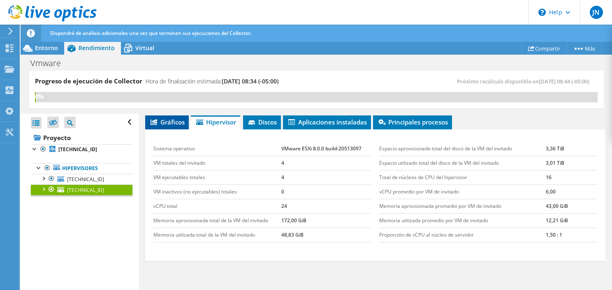
click at [172, 122] on span "Gráficos" at bounding box center [166, 122] width 35 height 8
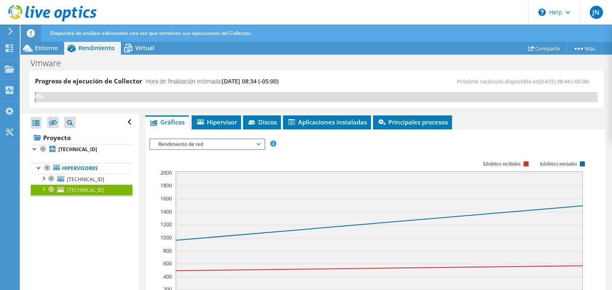
click at [204, 151] on rect at bounding box center [369, 232] width 440 height 165
click at [212, 142] on span "Rendimiento de red" at bounding box center [207, 144] width 106 height 10
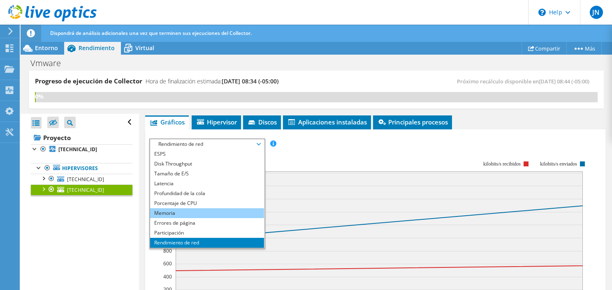
click at [176, 210] on li "Memoria" at bounding box center [207, 214] width 114 height 10
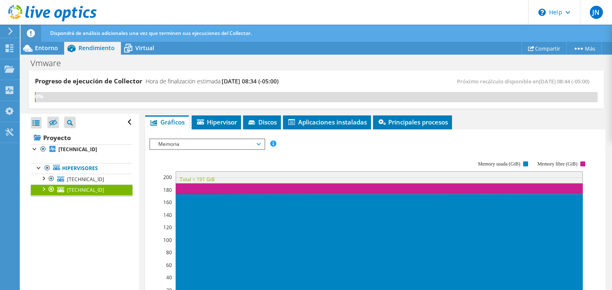
click at [194, 143] on span "Memoria" at bounding box center [207, 144] width 106 height 10
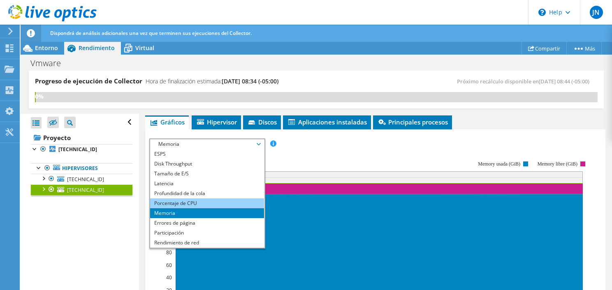
click at [186, 203] on li "Porcentaje de CPU" at bounding box center [207, 204] width 114 height 10
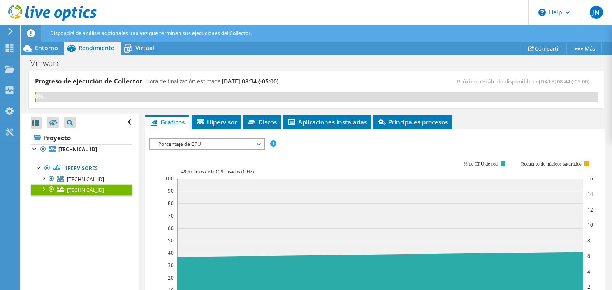
click at [240, 143] on span "Porcentaje de CPU" at bounding box center [207, 144] width 106 height 10
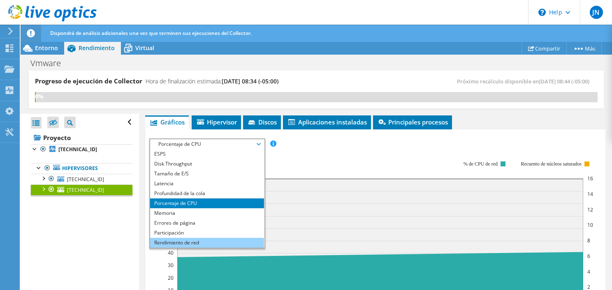
click at [182, 243] on li "Rendimiento de red" at bounding box center [207, 243] width 114 height 10
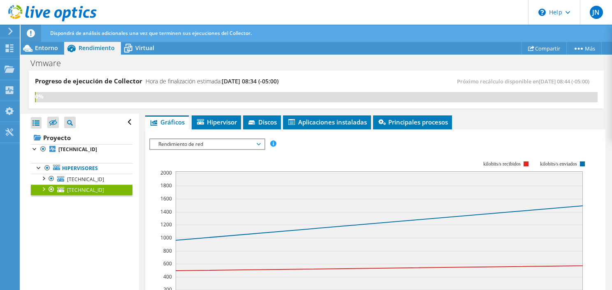
click at [226, 140] on span "Rendimiento de red" at bounding box center [207, 144] width 106 height 10
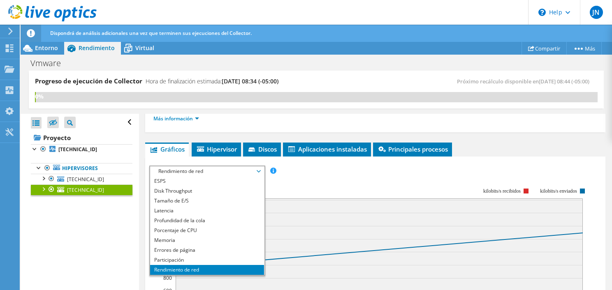
scroll to position [91, 0]
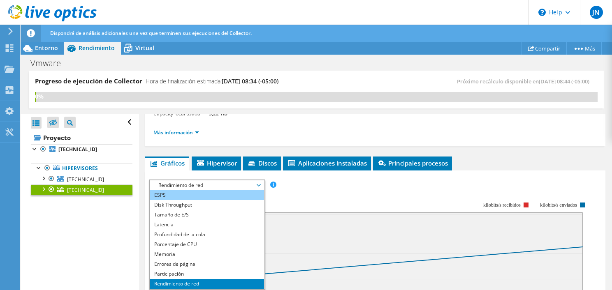
click at [181, 191] on li "ESPS" at bounding box center [207, 195] width 114 height 10
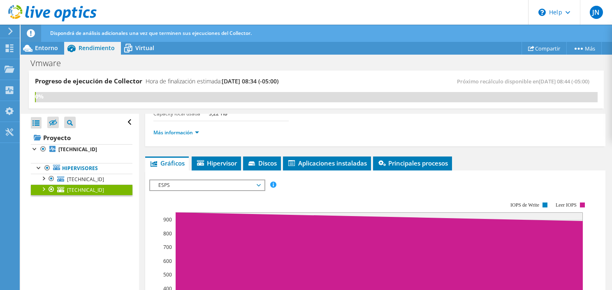
click at [229, 186] on span "ESPS" at bounding box center [207, 186] width 106 height 10
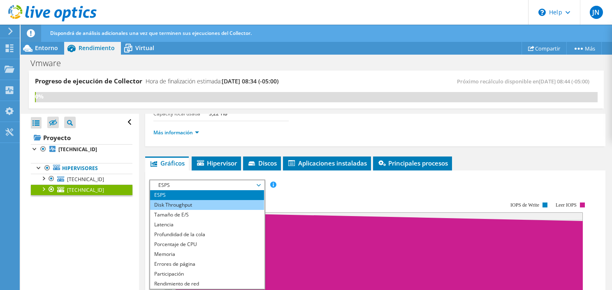
click at [186, 204] on li "Disk Throughput" at bounding box center [207, 205] width 114 height 10
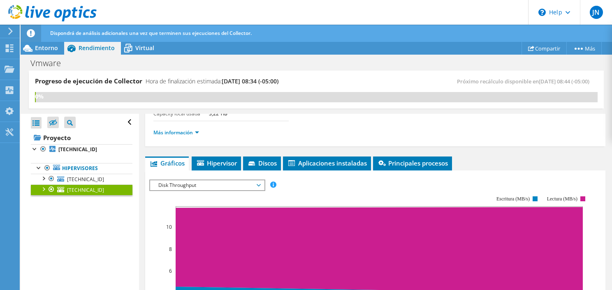
click at [229, 185] on span "Disk Throughput" at bounding box center [207, 186] width 106 height 10
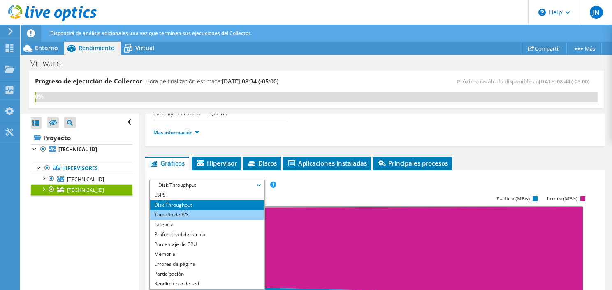
click at [195, 217] on li "Tamaño de E/S" at bounding box center [207, 215] width 114 height 10
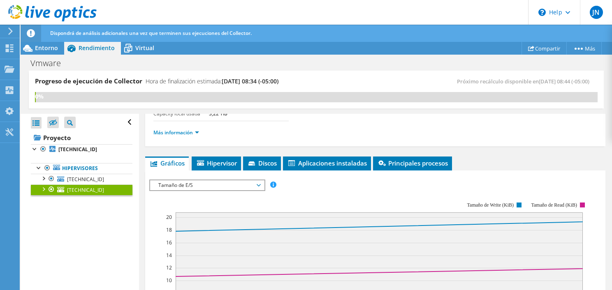
click at [221, 185] on span "Tamaño de E/S" at bounding box center [207, 186] width 106 height 10
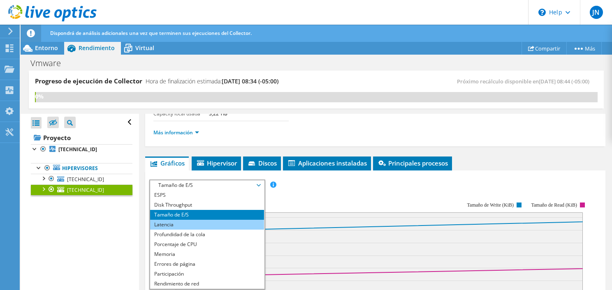
click at [187, 222] on li "Latencia" at bounding box center [207, 225] width 114 height 10
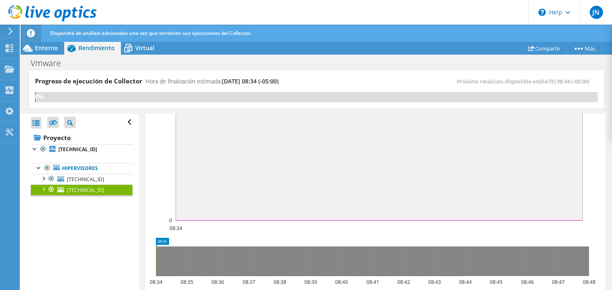
scroll to position [132, 0]
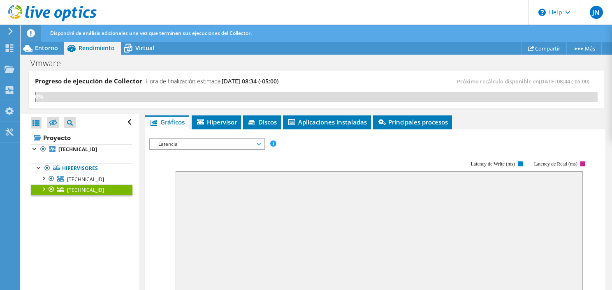
click at [216, 144] on span "Latencia" at bounding box center [207, 144] width 106 height 10
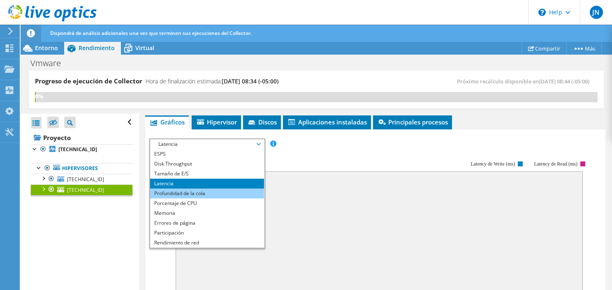
click at [181, 195] on li "Profundidad de la cola" at bounding box center [207, 194] width 114 height 10
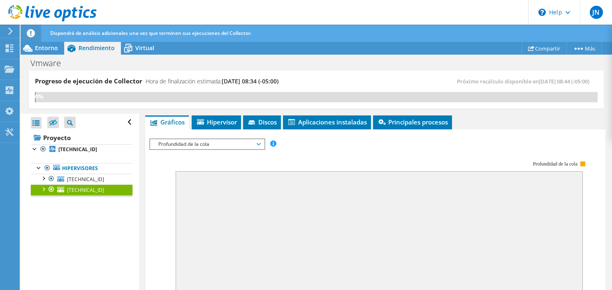
click at [245, 145] on span "Profundidad de la cola" at bounding box center [207, 144] width 106 height 10
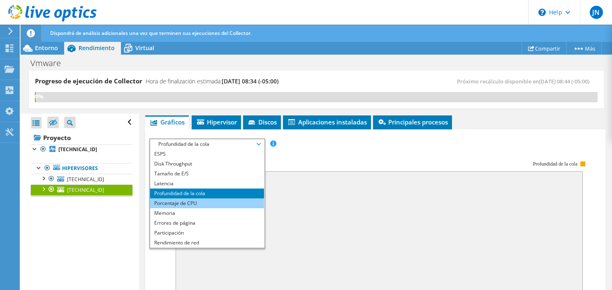
click at [196, 203] on li "Porcentaje de CPU" at bounding box center [207, 204] width 114 height 10
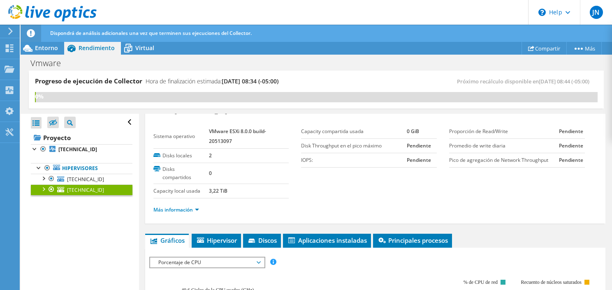
scroll to position [0, 0]
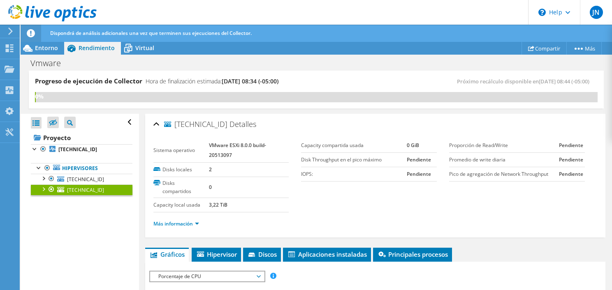
click at [44, 190] on div at bounding box center [43, 189] width 8 height 8
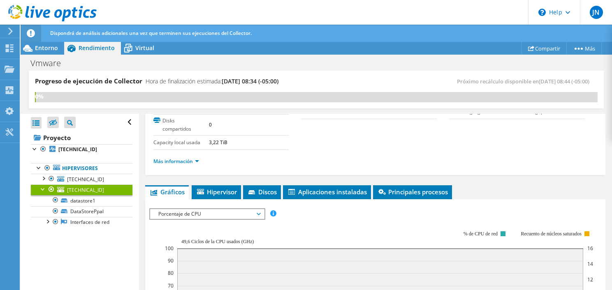
scroll to position [41, 0]
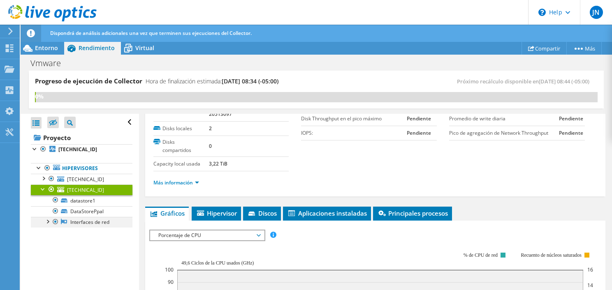
click at [48, 219] on div at bounding box center [47, 221] width 8 height 8
click at [44, 188] on div at bounding box center [43, 189] width 8 height 8
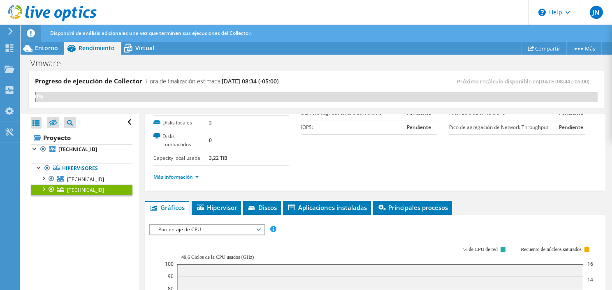
scroll to position [0, 0]
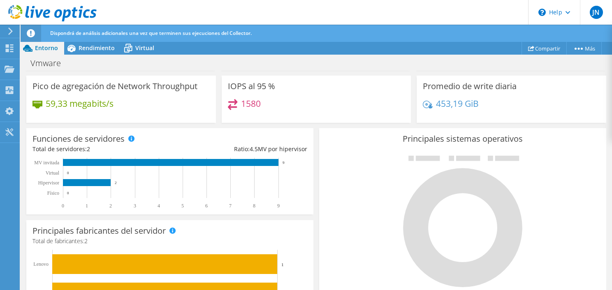
click at [346, 117] on div "1580" at bounding box center [316, 108] width 177 height 18
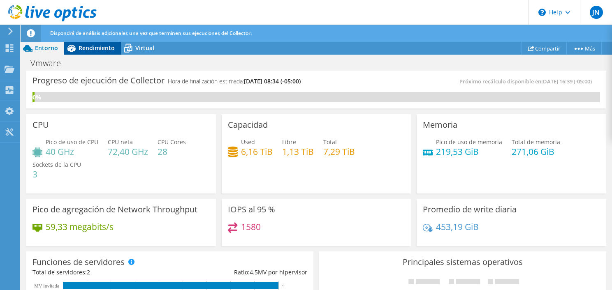
click at [89, 49] on span "Rendimiento" at bounding box center [97, 48] width 36 height 8
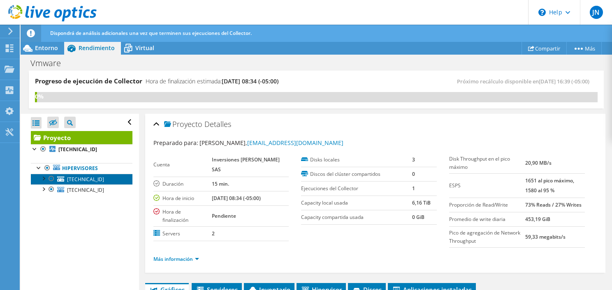
click at [81, 177] on span "[TECHNICAL_ID]" at bounding box center [85, 179] width 37 height 7
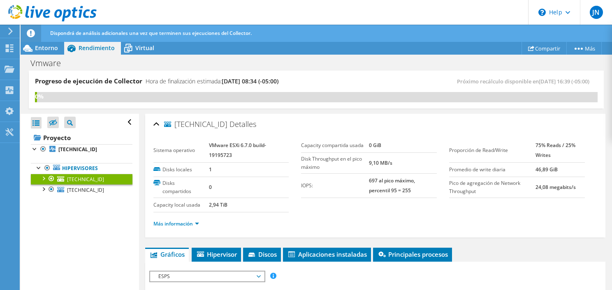
scroll to position [165, 0]
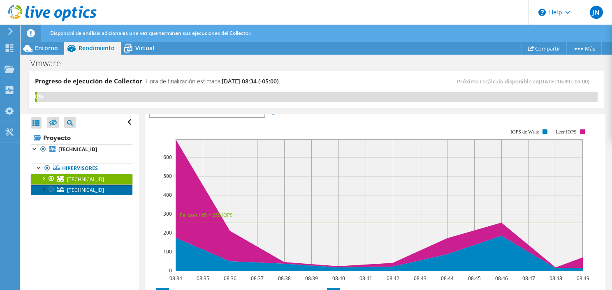
click at [95, 188] on span "[TECHNICAL_ID]" at bounding box center [85, 190] width 37 height 7
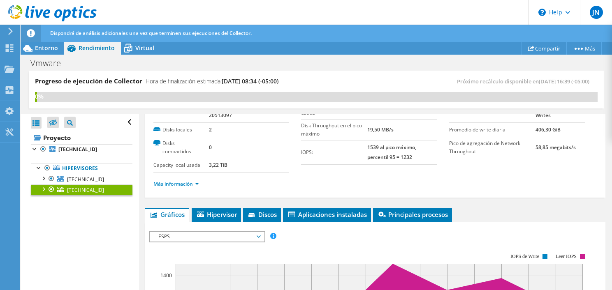
scroll to position [82, 0]
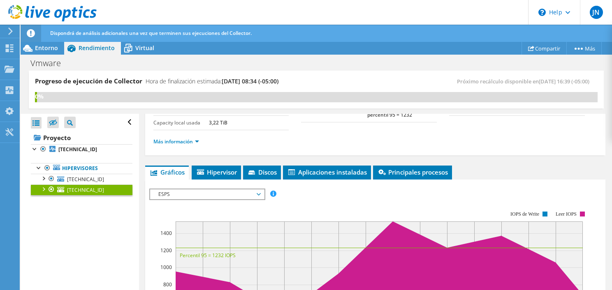
click at [208, 195] on span "ESPS" at bounding box center [207, 195] width 106 height 10
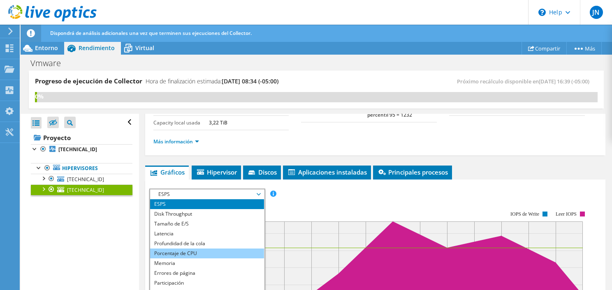
click at [180, 254] on li "Porcentaje de CPU" at bounding box center [207, 254] width 114 height 10
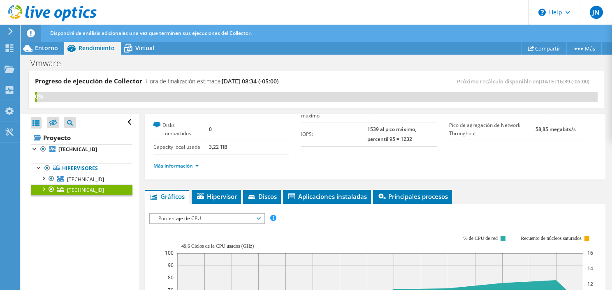
scroll to position [0, 0]
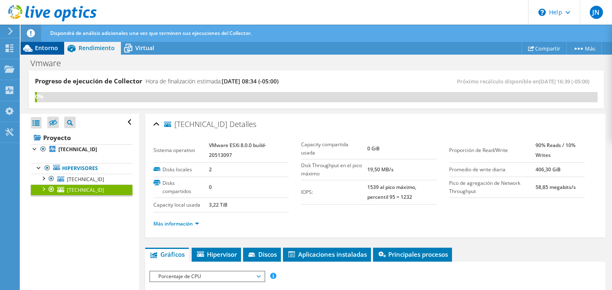
click at [43, 46] on span "Entorno" at bounding box center [46, 48] width 23 height 8
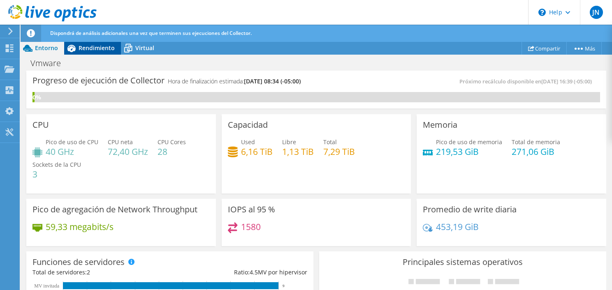
click at [73, 44] on icon at bounding box center [71, 48] width 14 height 14
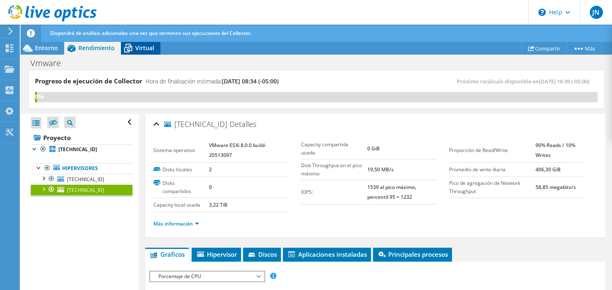
click at [139, 48] on span "Virtual" at bounding box center [144, 48] width 19 height 8
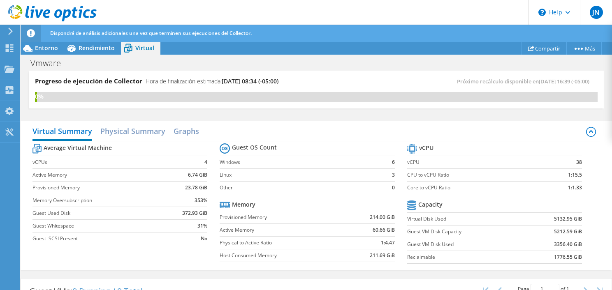
scroll to position [206, 0]
click at [40, 46] on span "Entorno" at bounding box center [46, 48] width 23 height 8
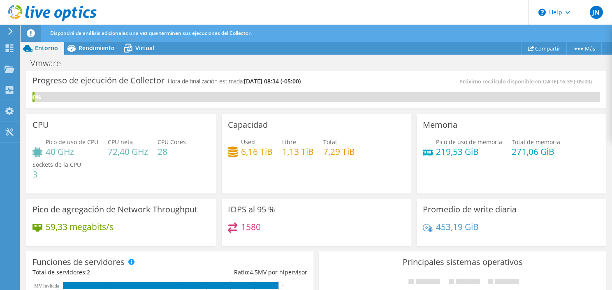
click at [392, 190] on div "Capacidad Used 6,16 TiB Libre 1,13 TiB Total 7,29 TiB" at bounding box center [317, 153] width 190 height 79
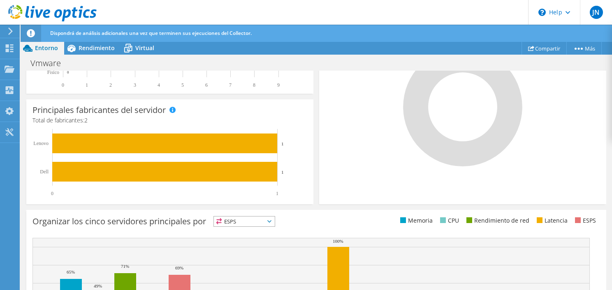
scroll to position [341, 0]
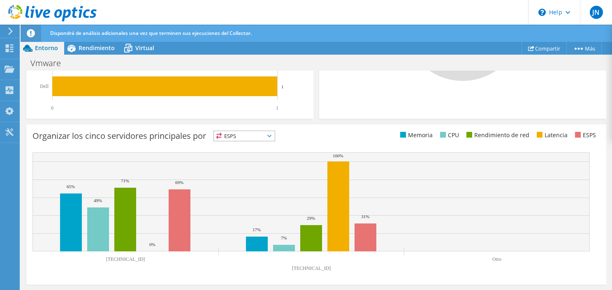
click at [263, 142] on div "Organizar los cinco servidores principales por ESPS ESPS" at bounding box center [174, 138] width 284 height 14
click at [264, 141] on span "ESPS" at bounding box center [244, 136] width 61 height 10
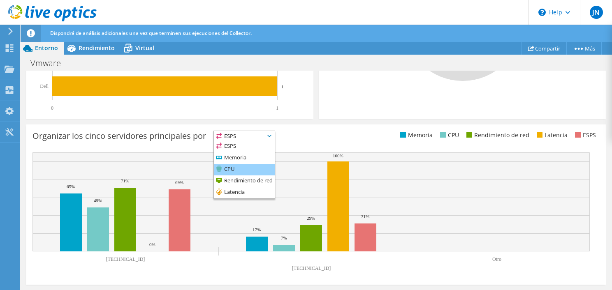
click at [243, 167] on li "CPU" at bounding box center [244, 170] width 61 height 12
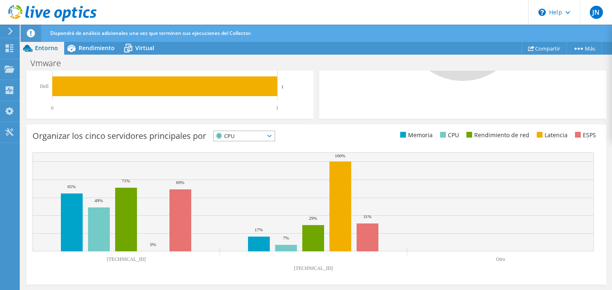
click at [264, 137] on span "CPU" at bounding box center [239, 136] width 51 height 10
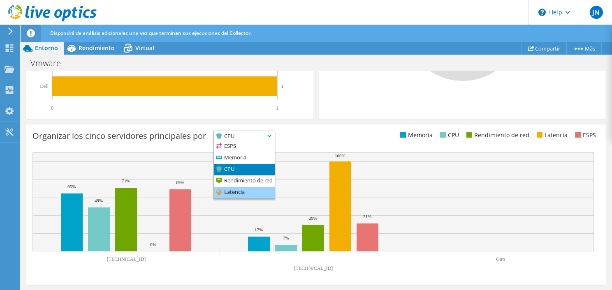
click at [236, 191] on li "Latencia" at bounding box center [244, 193] width 61 height 12
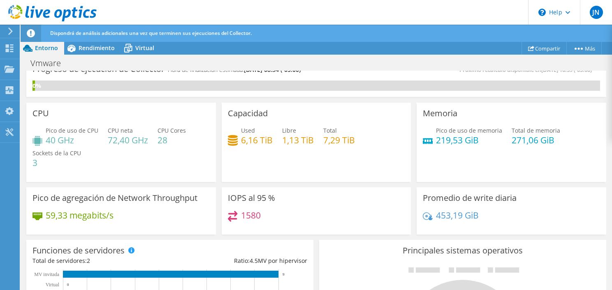
scroll to position [157, 0]
click at [107, 46] on span "Rendimiento" at bounding box center [97, 48] width 36 height 8
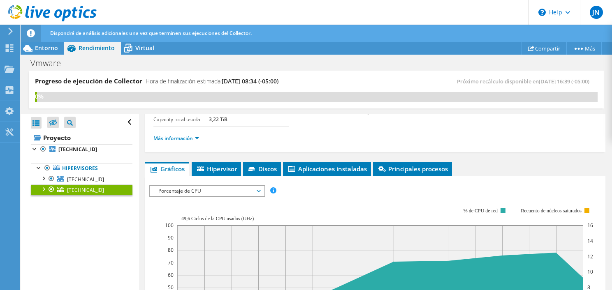
scroll to position [75, 0]
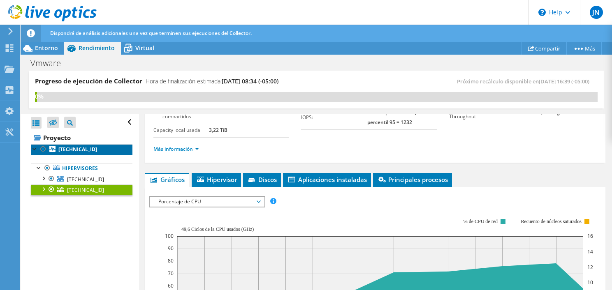
click at [90, 150] on b "10.20.191.146" at bounding box center [77, 149] width 39 height 7
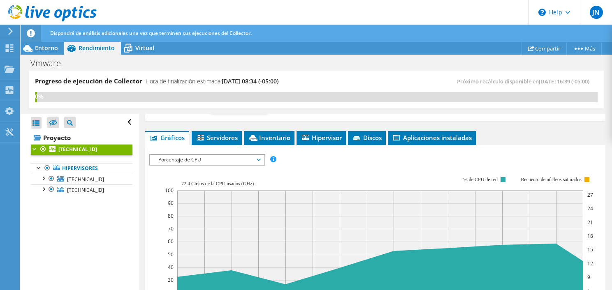
scroll to position [122, 0]
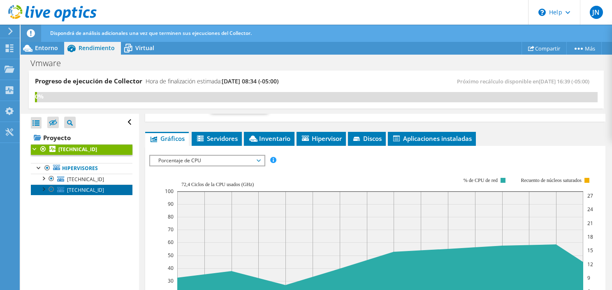
click at [87, 190] on span "[TECHNICAL_ID]" at bounding box center [85, 190] width 37 height 7
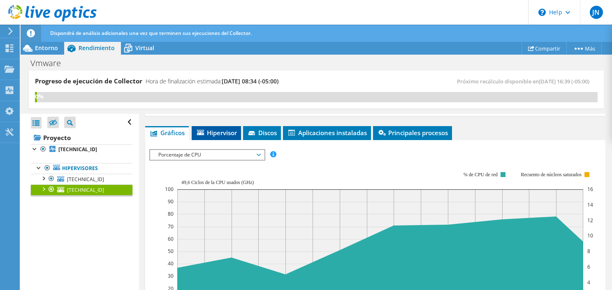
click at [215, 135] on span "Hipervisor" at bounding box center [216, 133] width 41 height 8
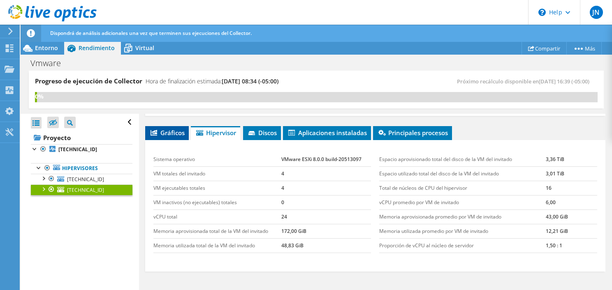
click at [160, 131] on span "Gráficos" at bounding box center [166, 133] width 35 height 8
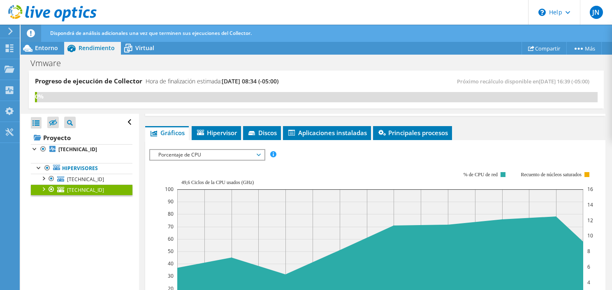
click at [198, 157] on span "Porcentaje de CPU" at bounding box center [207, 155] width 106 height 10
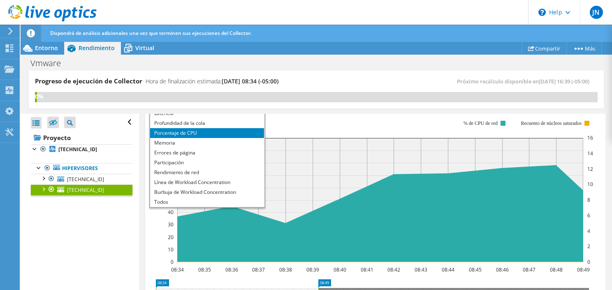
scroll to position [245, 0]
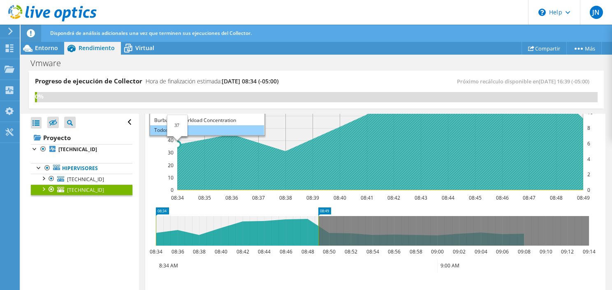
click at [195, 125] on li "Todos" at bounding box center [207, 130] width 114 height 10
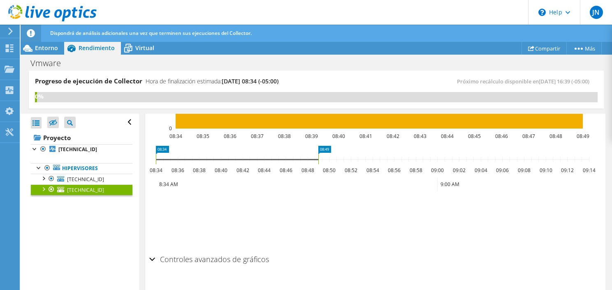
scroll to position [1231, 0]
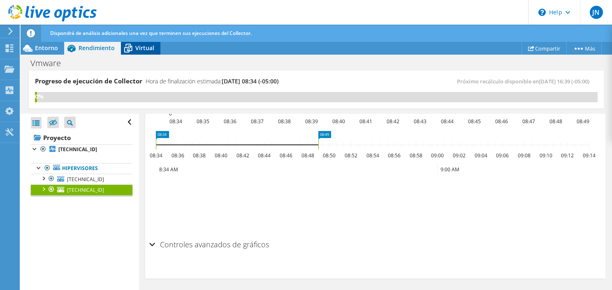
click at [146, 48] on span "Virtual" at bounding box center [144, 48] width 19 height 8
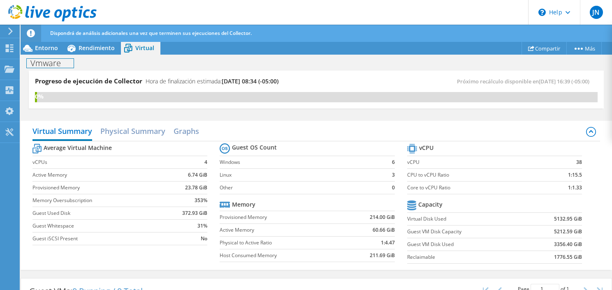
click at [76, 57] on div "Vmware Imprimir" at bounding box center [317, 63] width 592 height 15
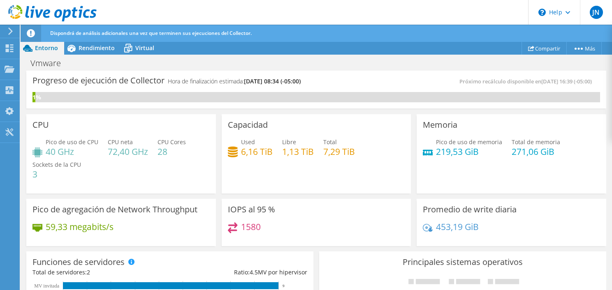
scroll to position [165, 0]
click at [374, 72] on div "Progreso de ejecución de Collector Hora de finalización estimada: 09/17/2025, 0…" at bounding box center [316, 90] width 580 height 38
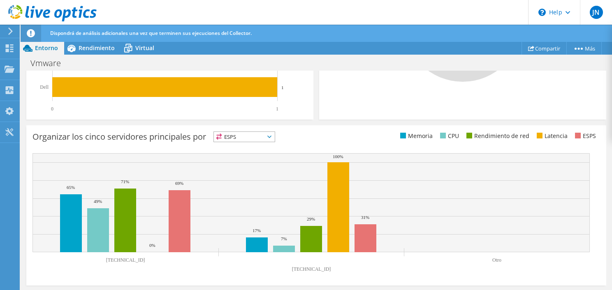
scroll to position [341, 0]
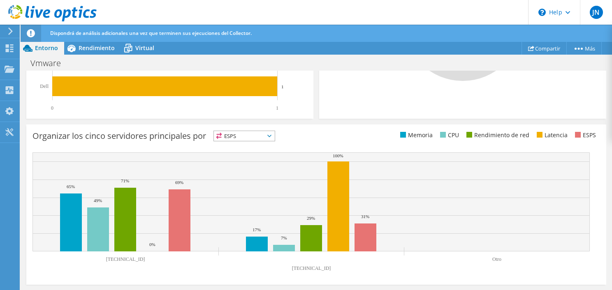
click at [233, 133] on span "ESPS" at bounding box center [244, 136] width 61 height 10
click at [297, 132] on div "Organizar los cinco servidores principales por ESPS ESPS" at bounding box center [174, 138] width 284 height 14
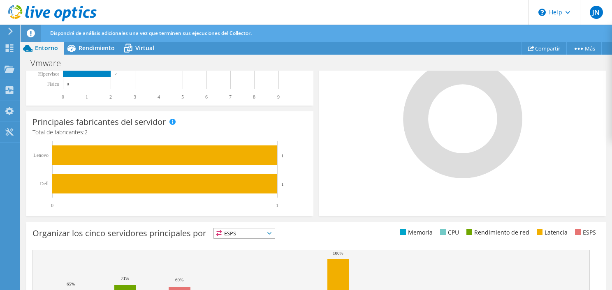
scroll to position [12, 0]
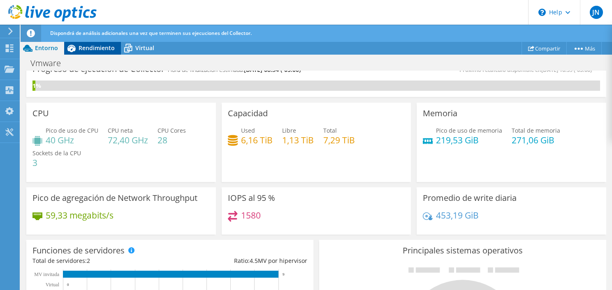
click at [102, 54] on div "Rendimiento" at bounding box center [92, 48] width 57 height 13
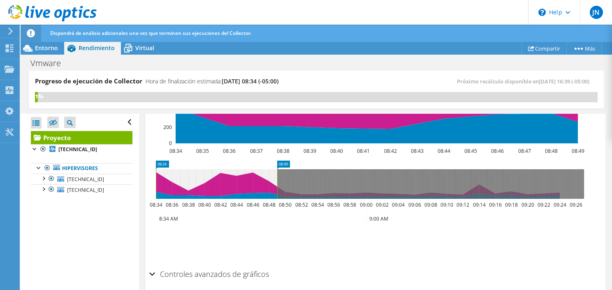
scroll to position [288, 0]
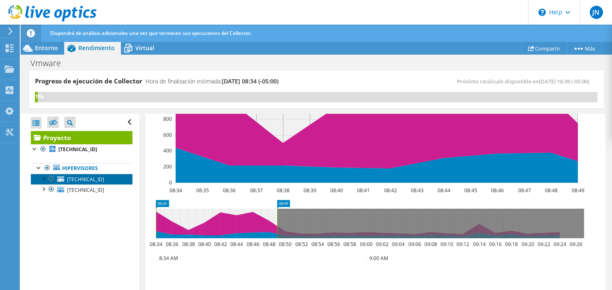
click at [85, 176] on span "10.20.191.146" at bounding box center [85, 179] width 37 height 7
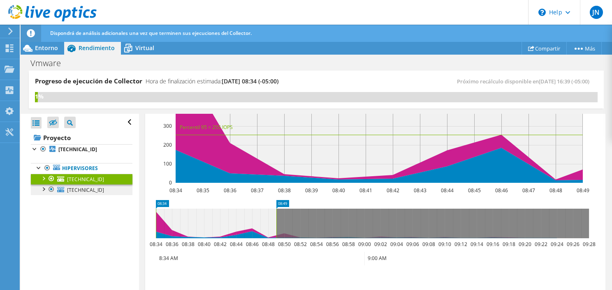
scroll to position [253, 0]
click at [87, 187] on span "10.20.190.29" at bounding box center [85, 190] width 37 height 7
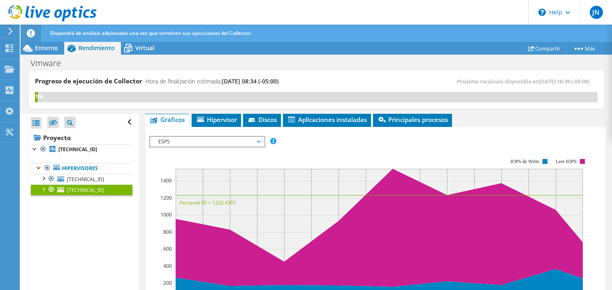
scroll to position [116, 0]
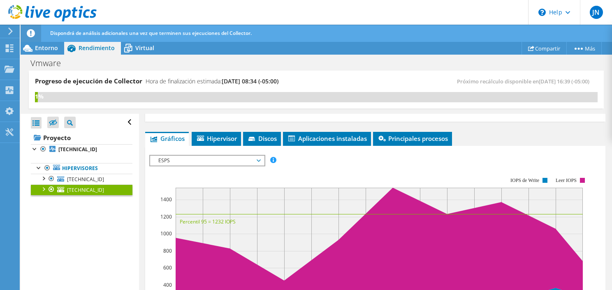
click at [226, 156] on span "ESPS" at bounding box center [207, 161] width 106 height 10
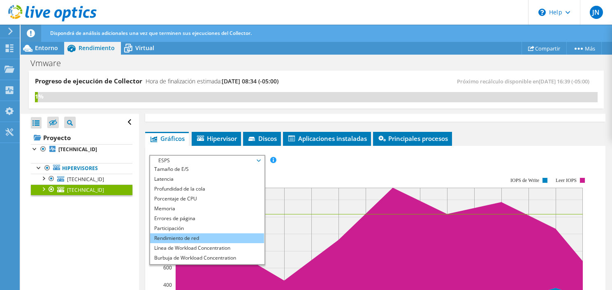
scroll to position [30, 0]
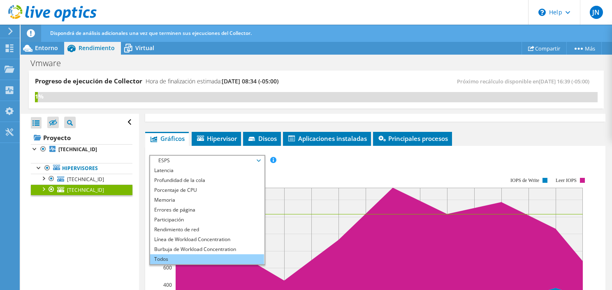
click at [159, 255] on li "Todos" at bounding box center [207, 260] width 114 height 10
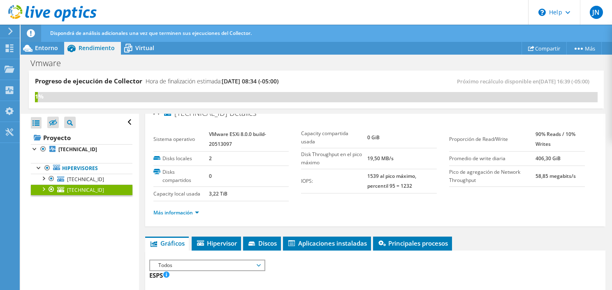
scroll to position [0, 0]
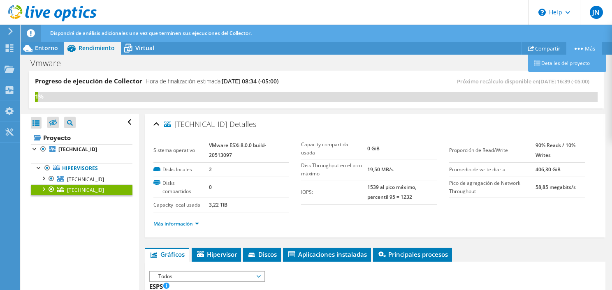
click at [578, 48] on circle at bounding box center [579, 49] width 2 height 2
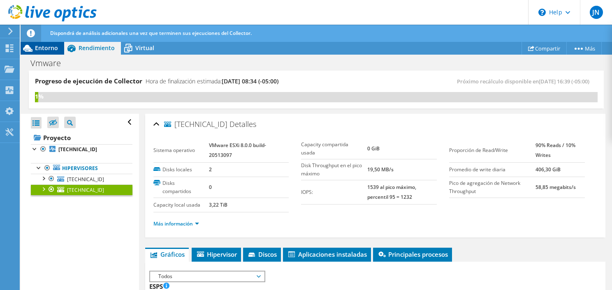
click at [49, 51] on span "Entorno" at bounding box center [46, 48] width 23 height 8
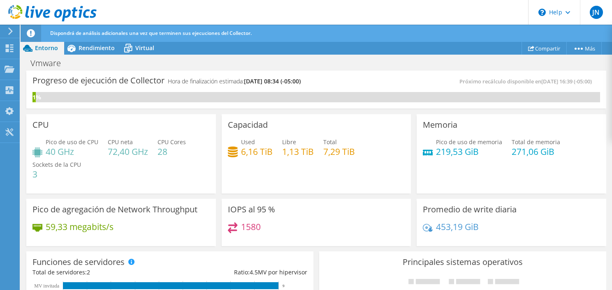
scroll to position [247, 0]
click at [544, 48] on link "Compartir" at bounding box center [544, 48] width 45 height 13
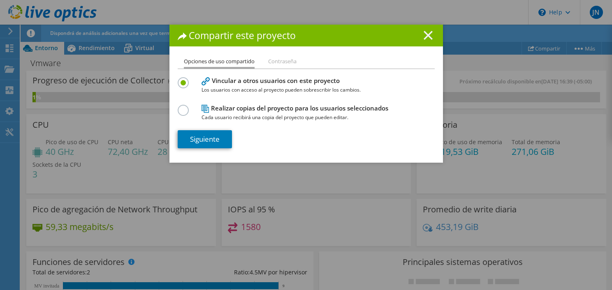
click at [424, 36] on icon at bounding box center [428, 35] width 9 height 9
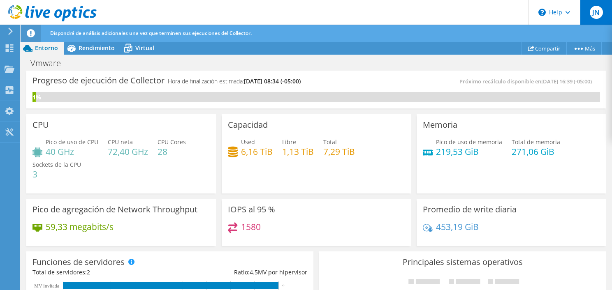
click at [598, 13] on span "JN" at bounding box center [596, 12] width 13 height 13
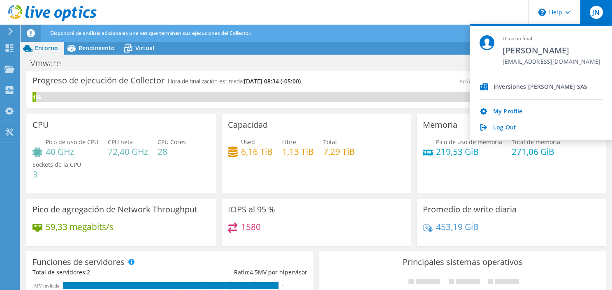
click at [267, 80] on div "Progreso de ejecución de Collector Hora de finalización estimada: 09/17/2025, 0…" at bounding box center [174, 84] width 284 height 15
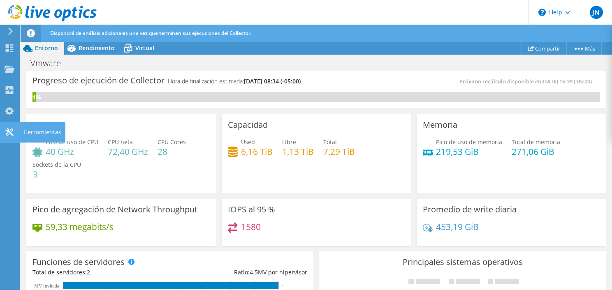
click at [10, 137] on div at bounding box center [10, 133] width 10 height 9
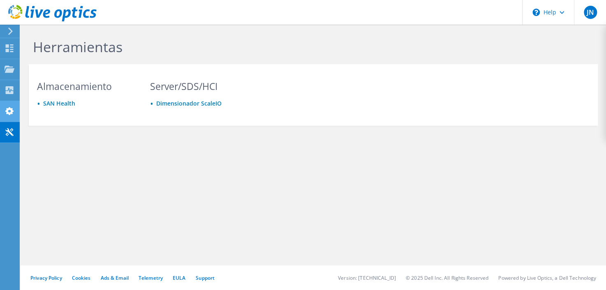
click at [13, 109] on icon at bounding box center [10, 111] width 10 height 8
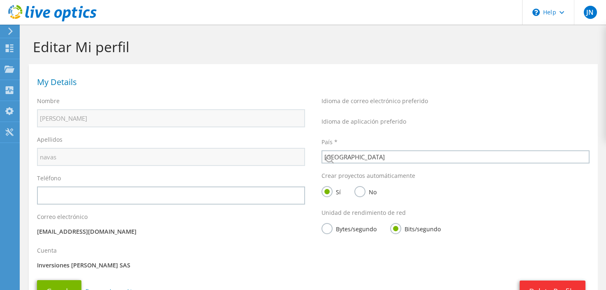
select select "48"
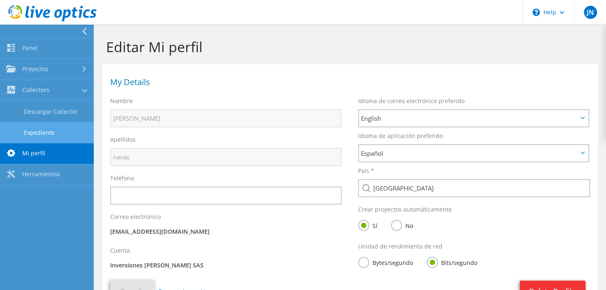
click at [34, 137] on link "Expediente" at bounding box center [47, 132] width 94 height 21
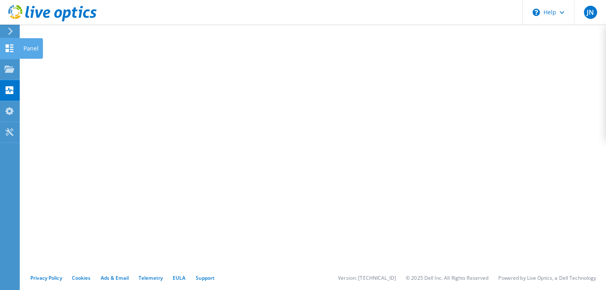
click at [10, 50] on icon at bounding box center [10, 48] width 10 height 8
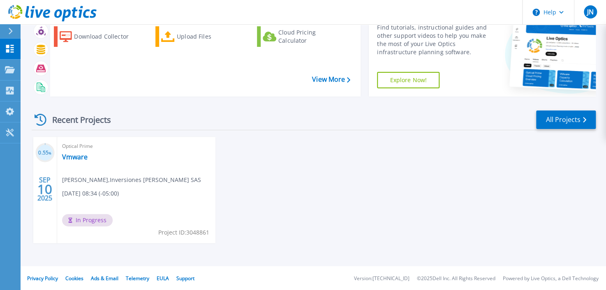
scroll to position [42, 0]
click at [76, 159] on link "Vmware" at bounding box center [75, 157] width 26 height 8
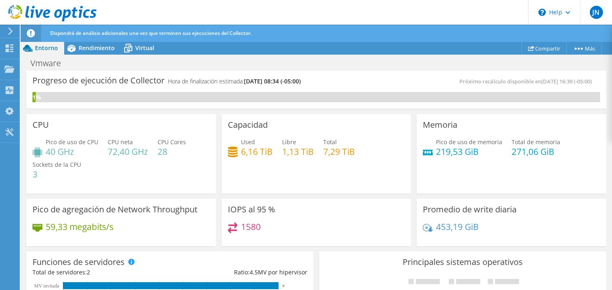
click at [394, 184] on div "Capacidad Used 6,16 TiB Libre 1,13 TiB Total 7,29 TiB" at bounding box center [317, 153] width 190 height 79
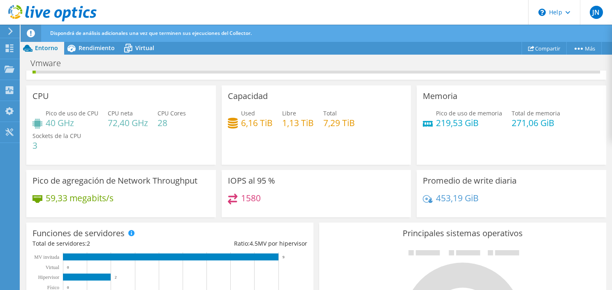
scroll to position [41, 0]
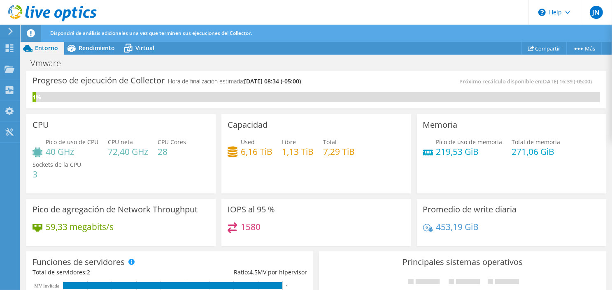
scroll to position [101, 0]
click at [89, 46] on span "Rendimiento" at bounding box center [97, 48] width 36 height 8
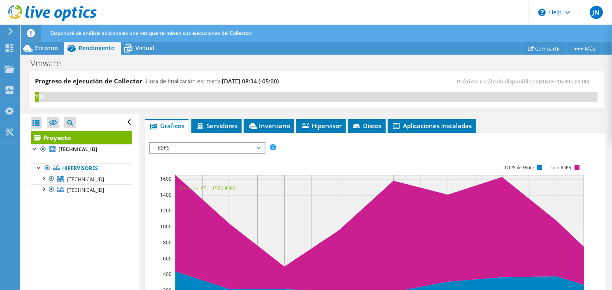
scroll to position [165, 0]
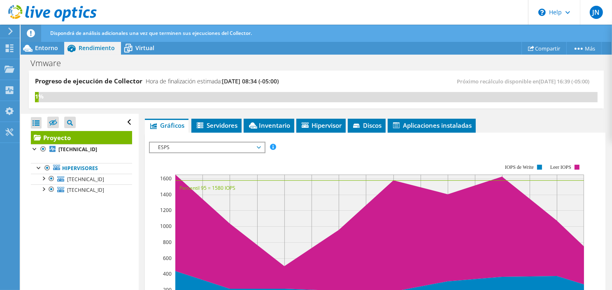
click at [237, 148] on span "ESPS" at bounding box center [207, 148] width 106 height 10
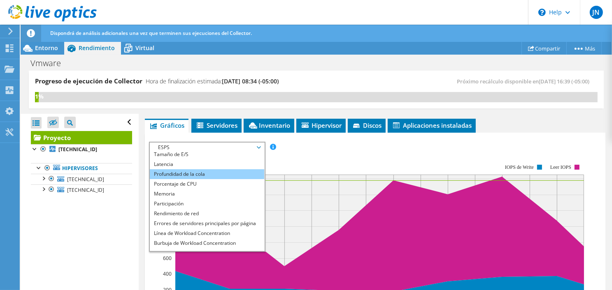
scroll to position [30, 0]
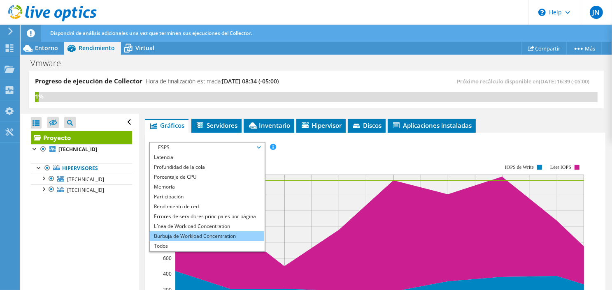
click at [198, 234] on li "Burbuja de Workload Concentration" at bounding box center [207, 237] width 114 height 10
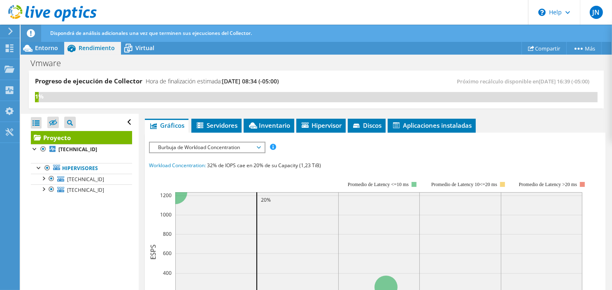
click at [199, 144] on span "Burbuja de Workload Concentration" at bounding box center [207, 148] width 106 height 10
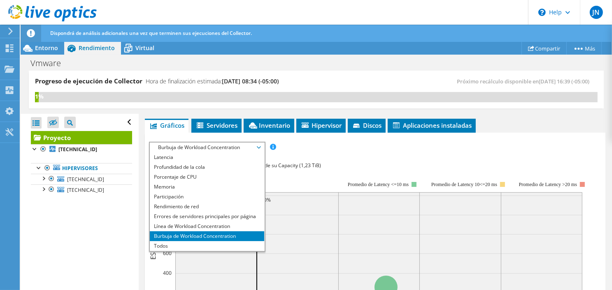
click at [199, 144] on span "Burbuja de Workload Concentration" at bounding box center [207, 148] width 106 height 10
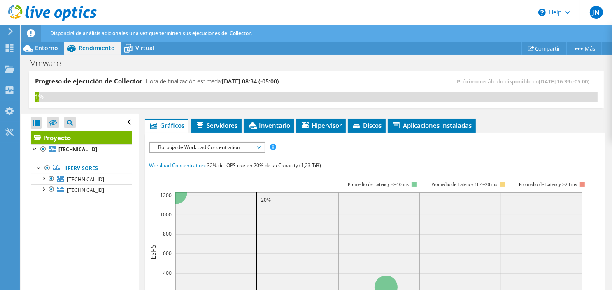
click at [199, 144] on span "Burbuja de Workload Concentration" at bounding box center [207, 148] width 106 height 10
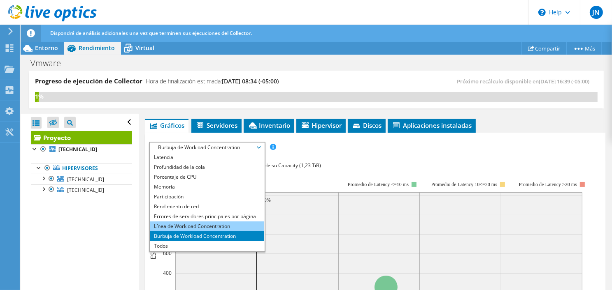
click at [185, 227] on li "Línea de Workload Concentration" at bounding box center [207, 227] width 114 height 10
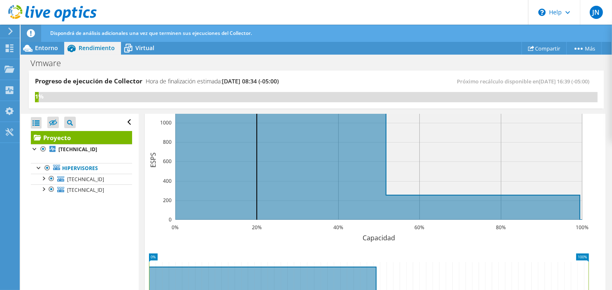
scroll to position [275, 0]
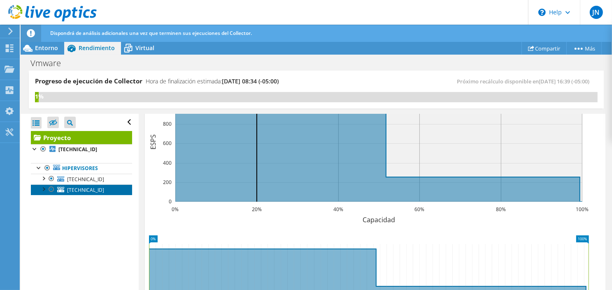
click at [73, 190] on span "10.20.190.29" at bounding box center [85, 190] width 37 height 7
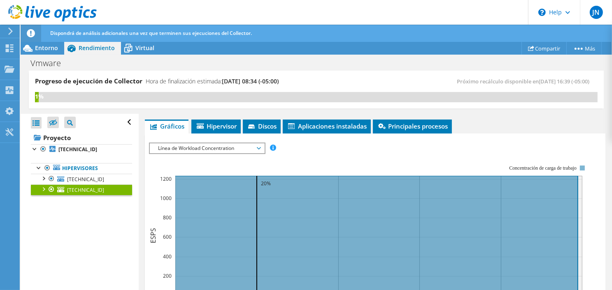
scroll to position [128, 0]
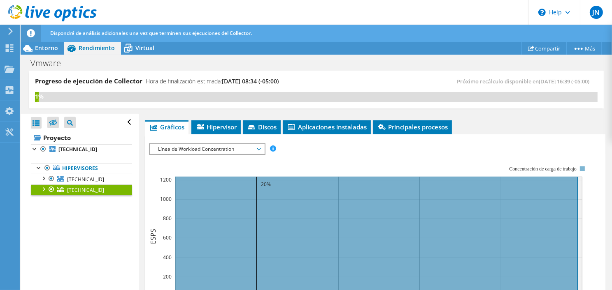
click at [218, 147] on span "Línea de Workload Concentration" at bounding box center [207, 149] width 106 height 10
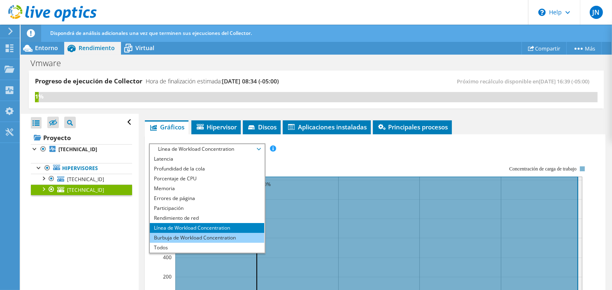
click at [176, 236] on li "Burbuja de Workload Concentration" at bounding box center [207, 238] width 114 height 10
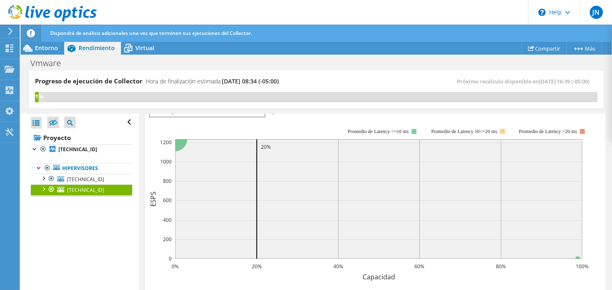
scroll to position [166, 0]
click at [41, 191] on div at bounding box center [43, 189] width 8 height 8
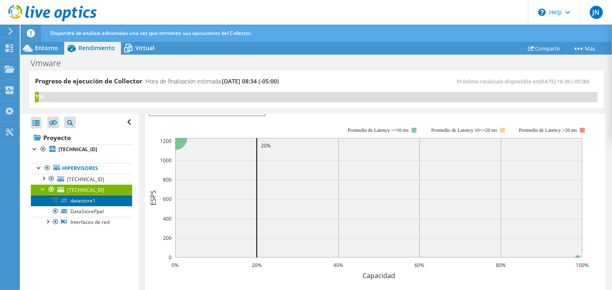
click at [79, 203] on link "datastore1" at bounding box center [81, 200] width 101 height 11
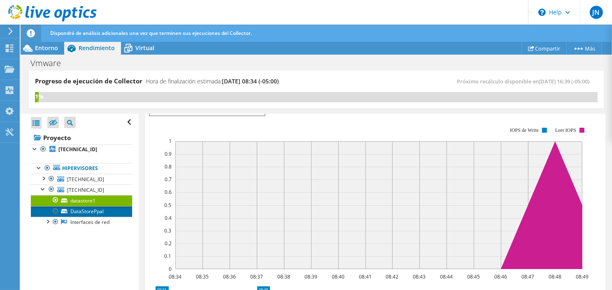
click at [84, 209] on link "DataStorePpal" at bounding box center [81, 211] width 101 height 11
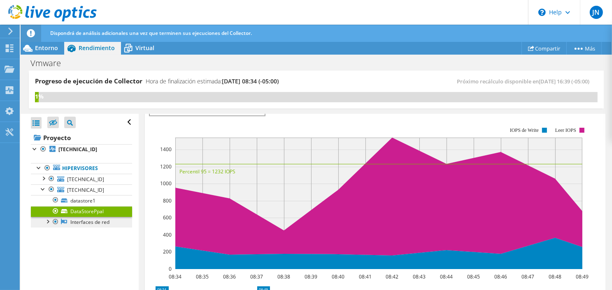
click at [79, 226] on link "Interfaces de red" at bounding box center [81, 222] width 101 height 11
click at [43, 222] on div at bounding box center [47, 221] width 8 height 8
click at [76, 234] on link "vmnic1" at bounding box center [81, 233] width 101 height 11
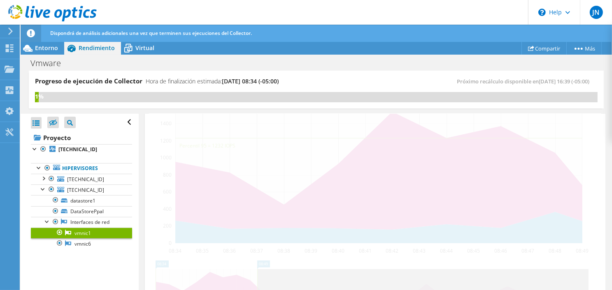
scroll to position [140, 0]
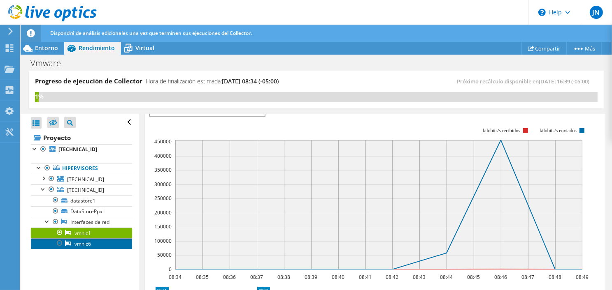
click at [80, 240] on link "vmnic6" at bounding box center [81, 244] width 101 height 11
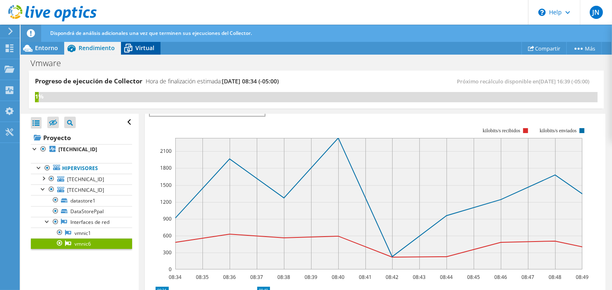
click at [137, 50] on span "Virtual" at bounding box center [144, 48] width 19 height 8
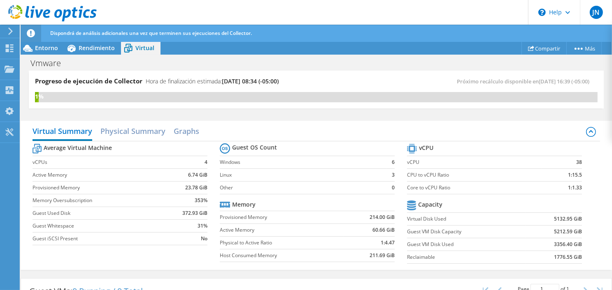
scroll to position [172, 0]
click at [181, 133] on h2 "Graphs" at bounding box center [187, 132] width 26 height 18
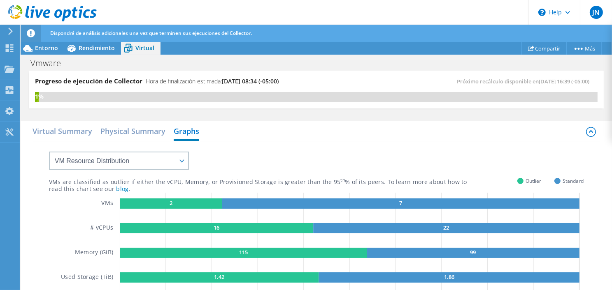
scroll to position [218, 0]
click at [137, 130] on h2 "Physical Summary" at bounding box center [132, 132] width 65 height 18
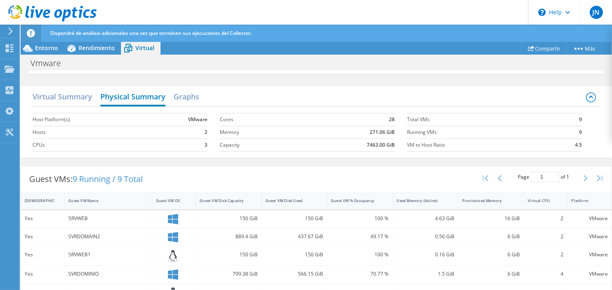
scroll to position [18, 0]
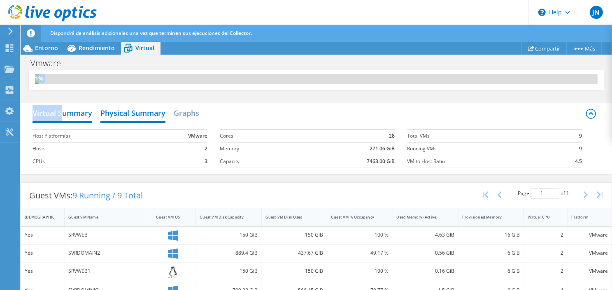
drag, startPoint x: 66, startPoint y: 97, endPoint x: 60, endPoint y: 116, distance: 19.5
click at [60, 116] on div "Progreso de ejecución de Collector Hora de finalización estimada: 09/17/2025, 0…" at bounding box center [316, 163] width 591 height 220
click at [60, 116] on h2 "Virtual Summary" at bounding box center [62, 114] width 60 height 18
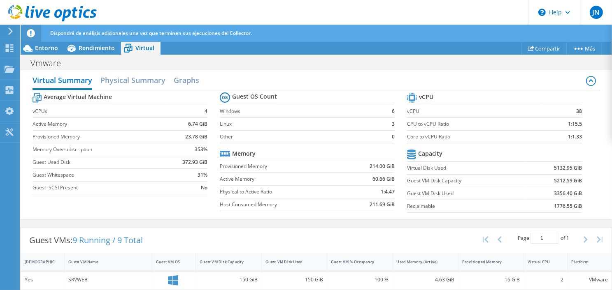
scroll to position [51, 0]
click at [84, 48] on span "Rendimiento" at bounding box center [97, 48] width 36 height 8
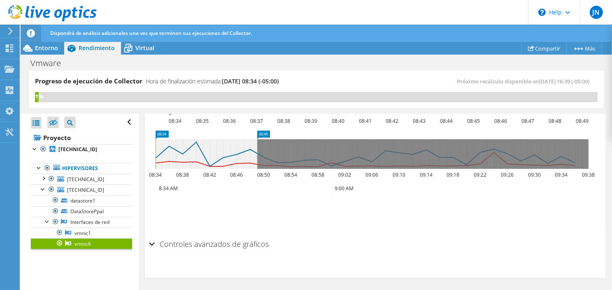
scroll to position [0, 0]
click at [85, 188] on span "10.20.190.29" at bounding box center [85, 190] width 37 height 7
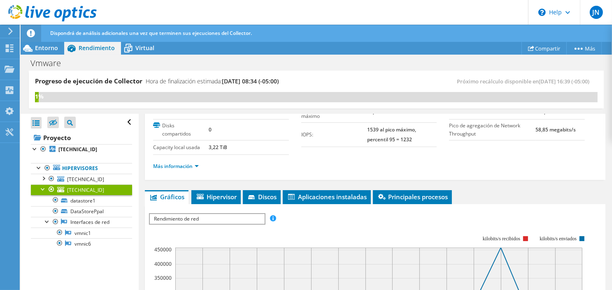
scroll to position [57, 0]
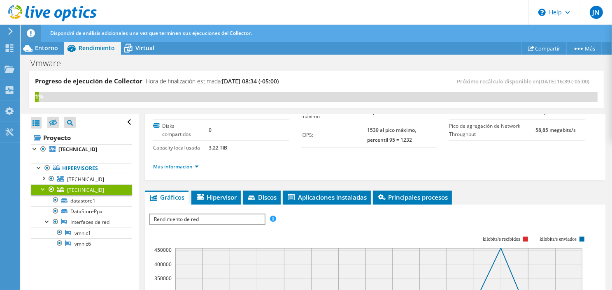
click at [212, 215] on span "Rendimiento de red" at bounding box center [207, 220] width 114 height 10
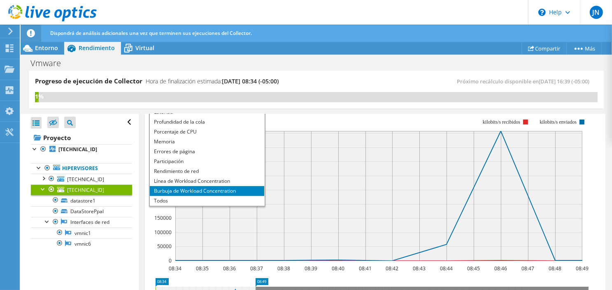
scroll to position [177, 0]
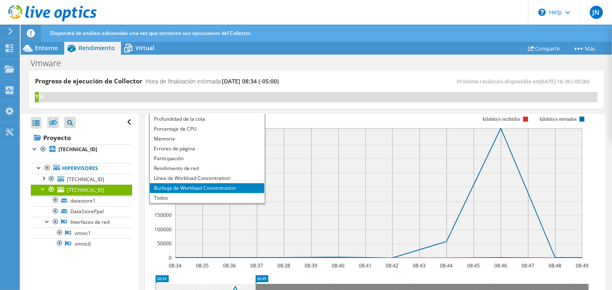
click at [230, 188] on li "Burbuja de Workload Concentration" at bounding box center [207, 188] width 114 height 10
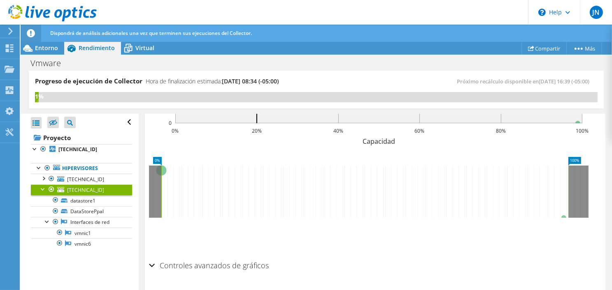
scroll to position [301, 0]
click at [164, 167] on icon at bounding box center [364, 191] width 407 height 52
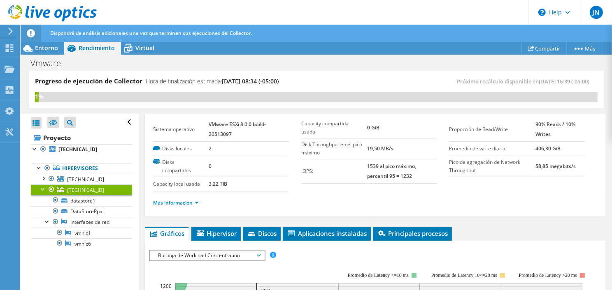
scroll to position [21, 0]
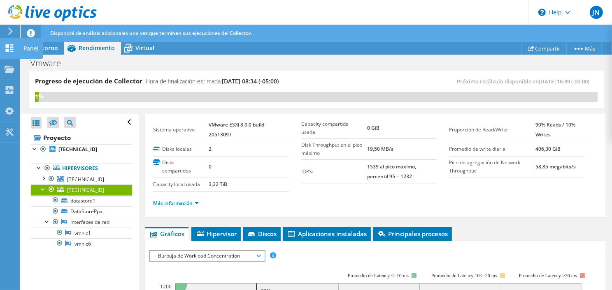
click at [13, 53] on div at bounding box center [10, 49] width 10 height 9
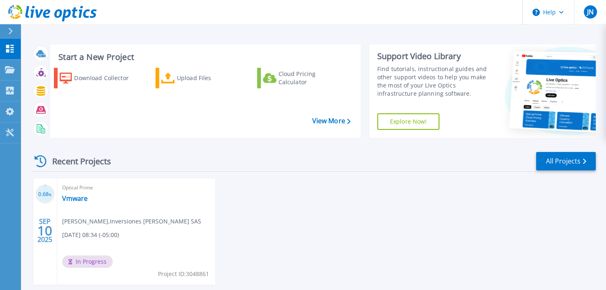
scroll to position [42, 0]
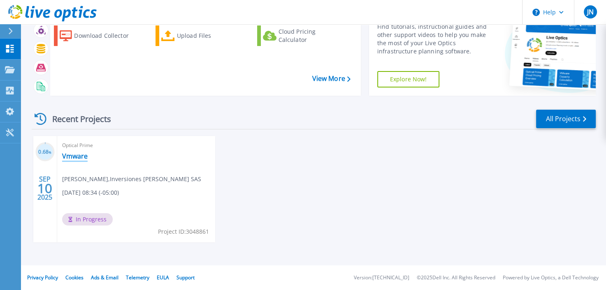
click at [72, 155] on link "Vmware" at bounding box center [75, 156] width 26 height 8
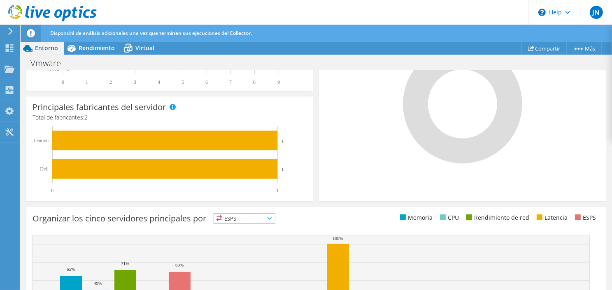
scroll to position [341, 0]
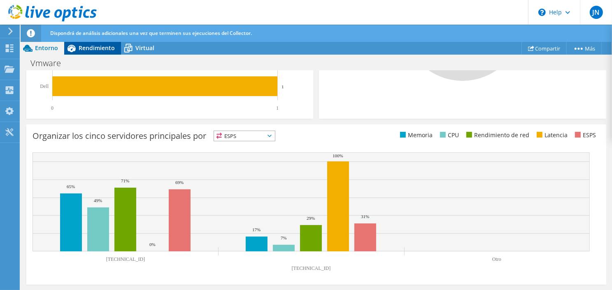
click at [88, 44] on span "Rendimiento" at bounding box center [97, 48] width 36 height 8
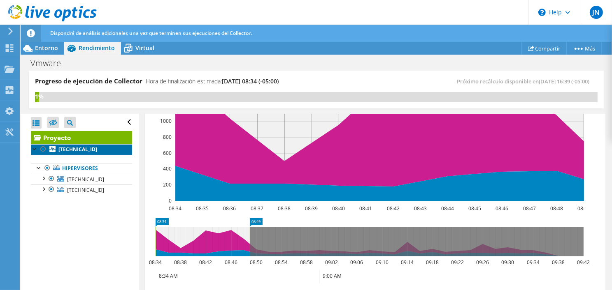
click at [81, 151] on b "[TECHNICAL_ID]" at bounding box center [77, 149] width 39 height 7
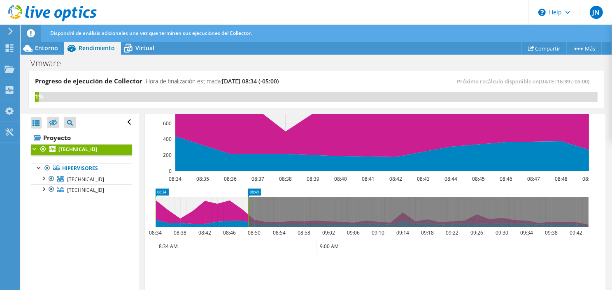
scroll to position [240, 0]
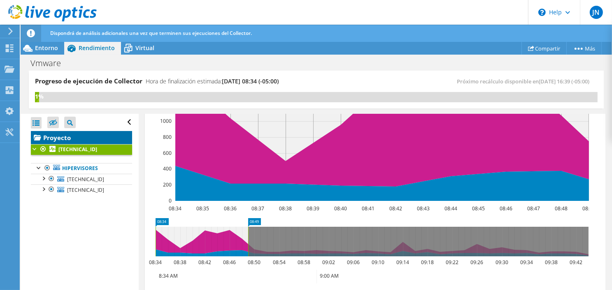
click at [81, 137] on link "Proyecto" at bounding box center [81, 137] width 101 height 13
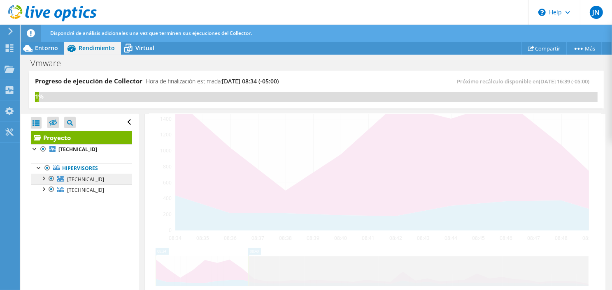
scroll to position [270, 0]
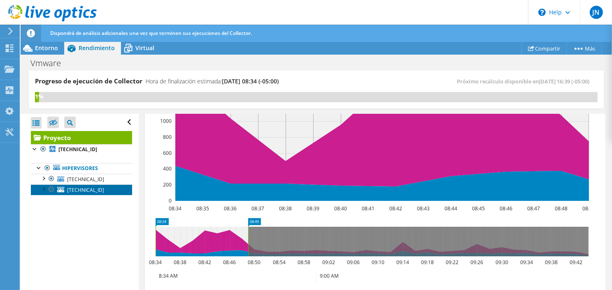
click at [87, 189] on span "[TECHNICAL_ID]" at bounding box center [85, 190] width 37 height 7
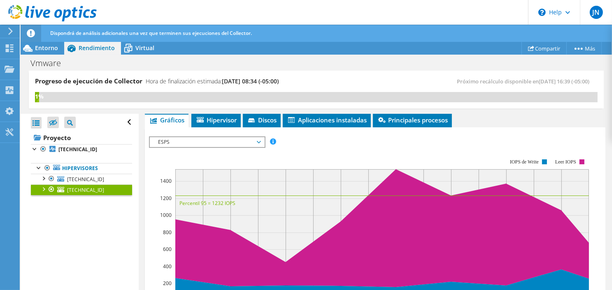
scroll to position [131, 0]
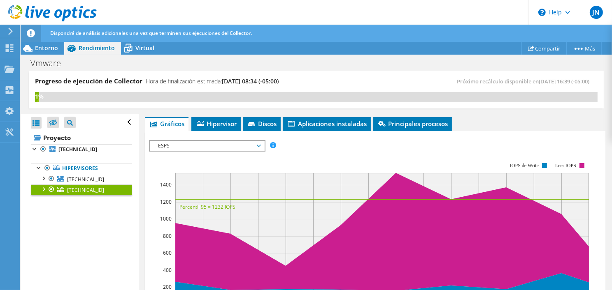
click at [213, 141] on span "ESPS" at bounding box center [207, 146] width 106 height 10
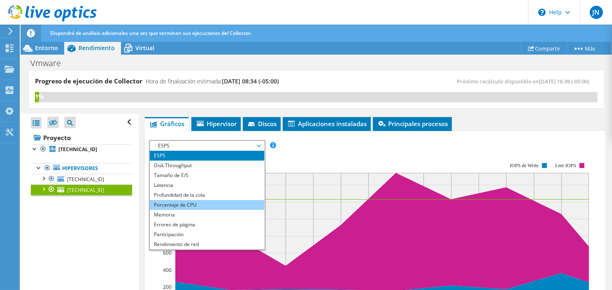
click at [193, 204] on li "Porcentaje de CPU" at bounding box center [207, 205] width 114 height 10
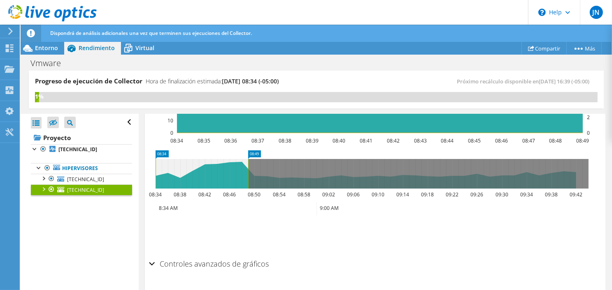
scroll to position [322, 0]
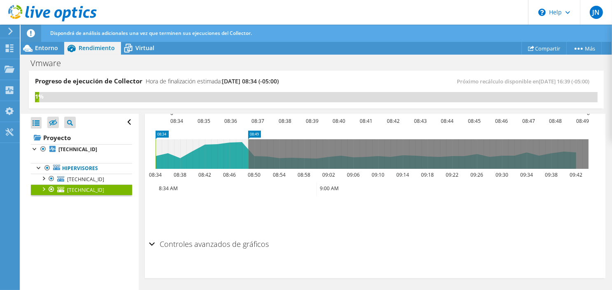
click at [151, 241] on div "Controles avanzados de gráficos" at bounding box center [375, 245] width 452 height 18
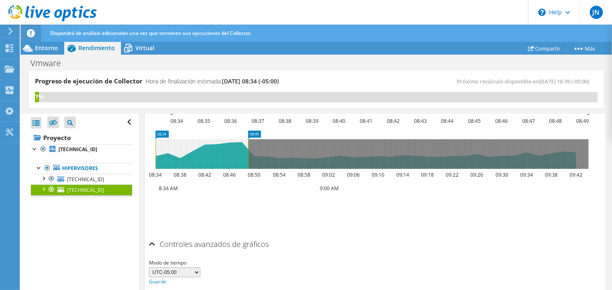
scroll to position [354, 0]
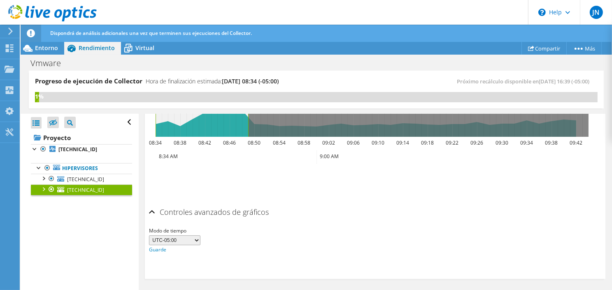
click at [172, 239] on select "UTC-12:00 UTC-11:00 UTC-10:00 UTC-09:30 UTC-09:00 UTC-08:00 UTC-07:00 UTC-06:00…" at bounding box center [174, 241] width 51 height 10
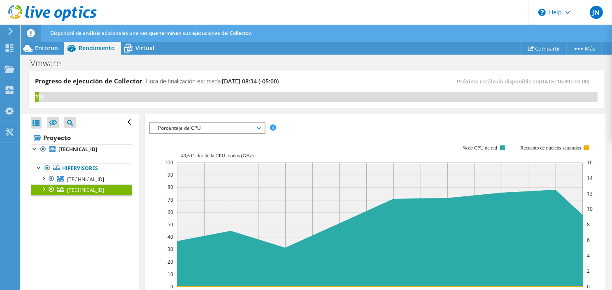
scroll to position [114, 0]
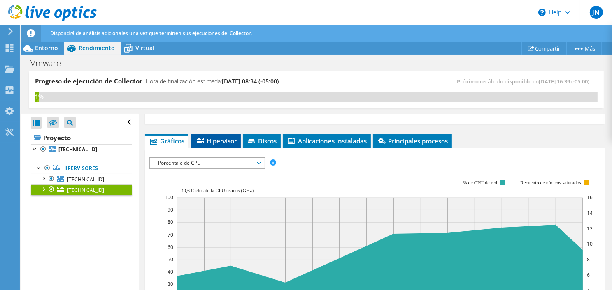
click at [213, 139] on span "Hipervisor" at bounding box center [215, 141] width 41 height 8
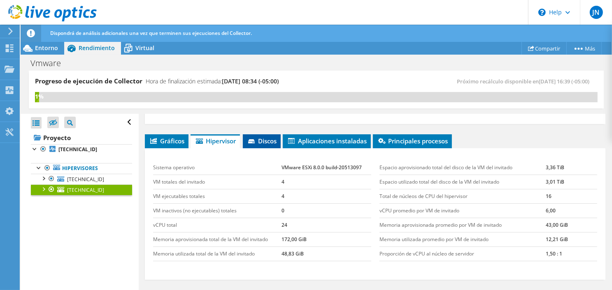
click at [261, 142] on span "Discos" at bounding box center [262, 141] width 30 height 8
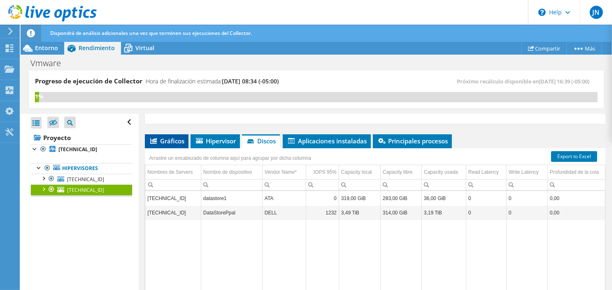
click at [166, 141] on span "Gráficos" at bounding box center [166, 141] width 35 height 8
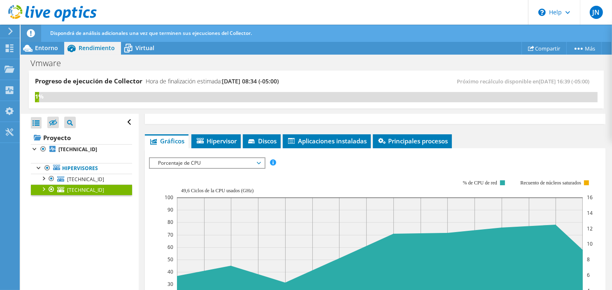
click at [209, 162] on span "Porcentaje de CPU" at bounding box center [207, 163] width 106 height 10
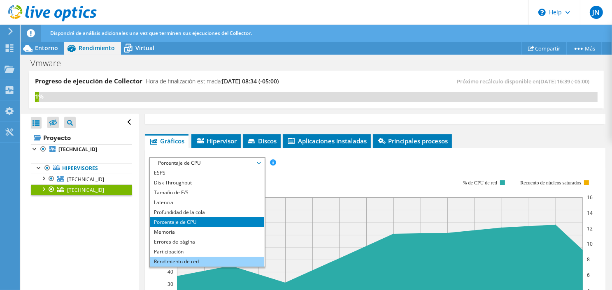
scroll to position [30, 0]
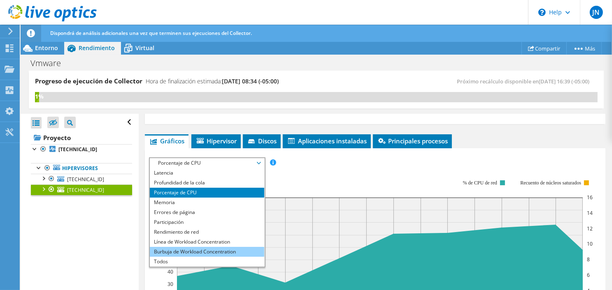
click at [191, 249] on li "Burbuja de Workload Concentration" at bounding box center [207, 252] width 114 height 10
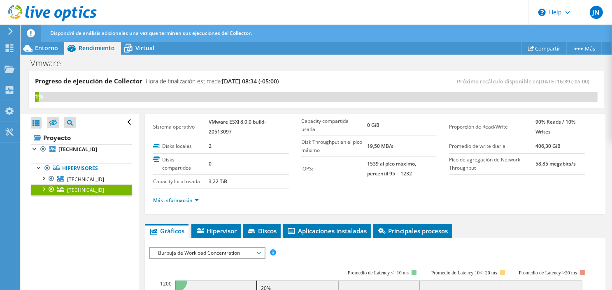
scroll to position [0, 0]
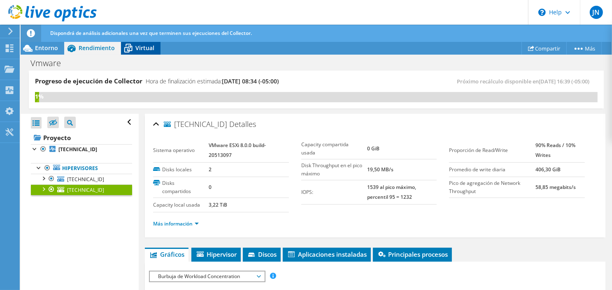
click at [130, 42] on icon at bounding box center [128, 48] width 14 height 14
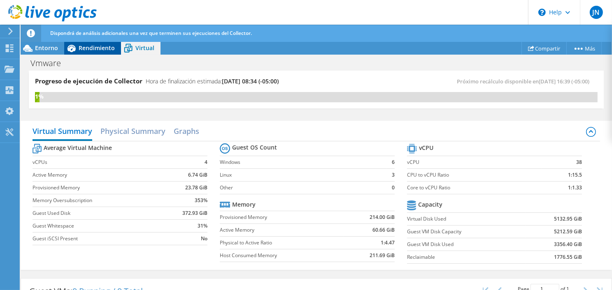
click at [81, 50] on span "Rendimiento" at bounding box center [97, 48] width 36 height 8
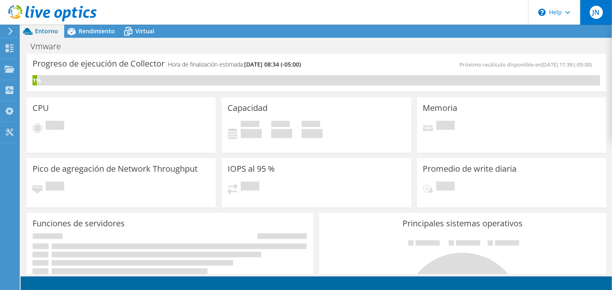
click at [600, 16] on span "JN" at bounding box center [595, 12] width 13 height 13
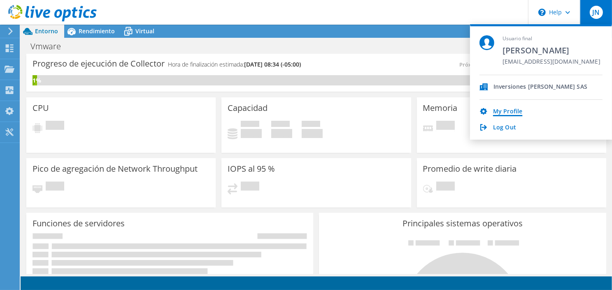
click at [502, 109] on link "My Profile" at bounding box center [507, 112] width 29 height 8
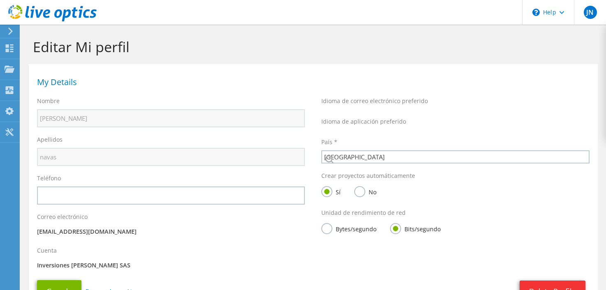
select select "48"
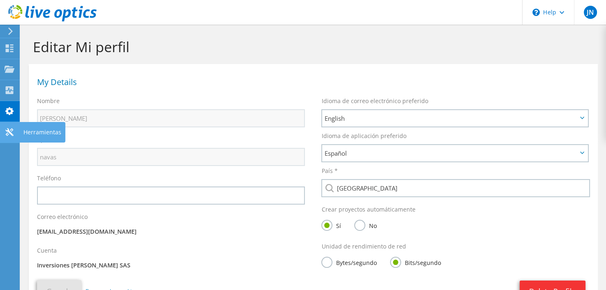
click at [13, 130] on icon at bounding box center [10, 132] width 10 height 8
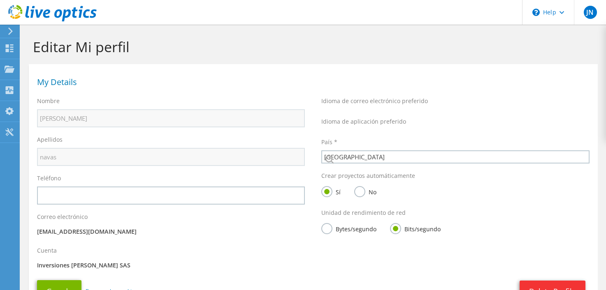
select select "48"
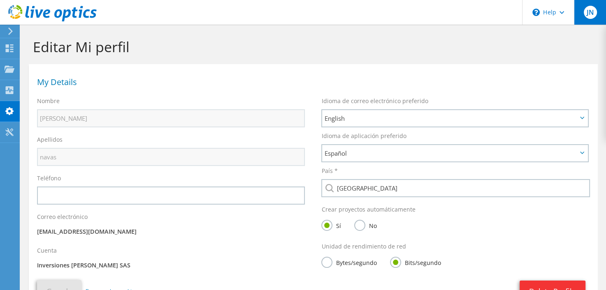
click at [601, 17] on div "JN" at bounding box center [590, 12] width 32 height 25
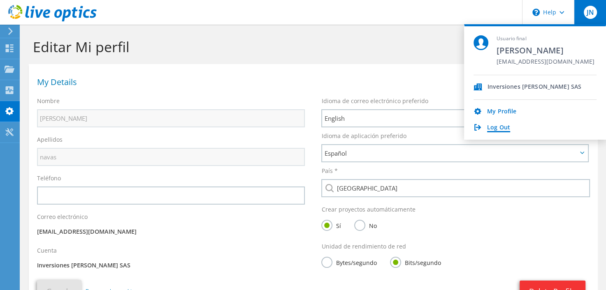
click at [493, 130] on link "Log Out" at bounding box center [498, 128] width 23 height 8
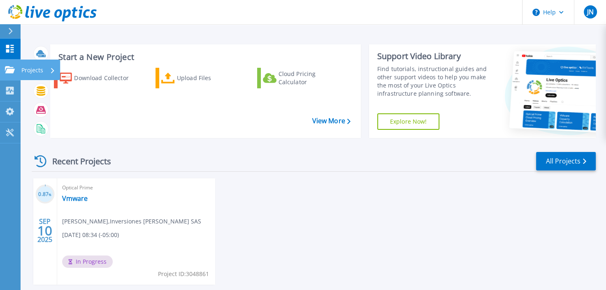
click at [7, 75] on link "Projects Projects" at bounding box center [10, 70] width 21 height 21
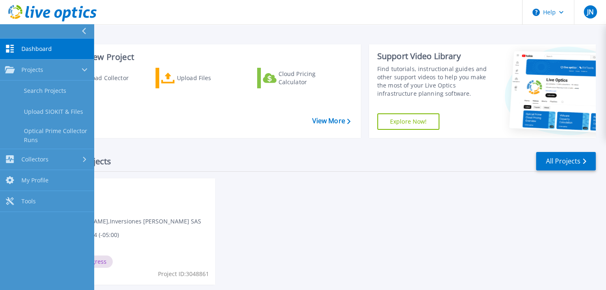
click at [59, 50] on link "Dashboard Dashboard" at bounding box center [47, 49] width 94 height 21
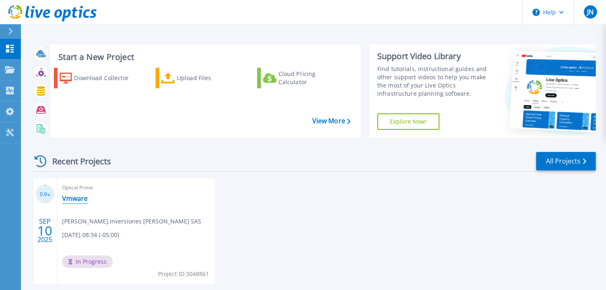
click at [79, 196] on link "Vmware" at bounding box center [75, 199] width 26 height 8
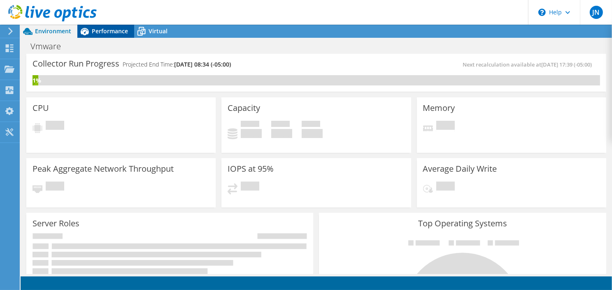
click at [116, 28] on span "Performance" at bounding box center [110, 31] width 36 height 8
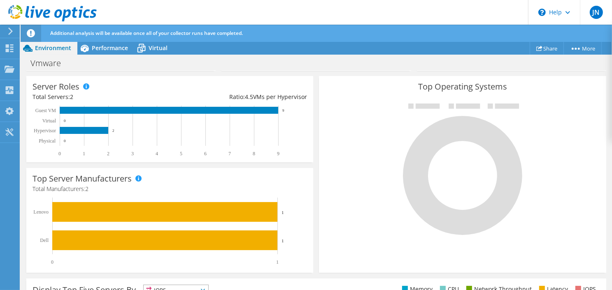
scroll to position [141, 0]
click at [101, 44] on span "Performance" at bounding box center [110, 48] width 36 height 8
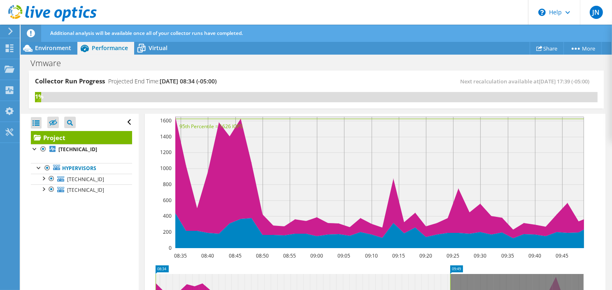
scroll to position [210, 0]
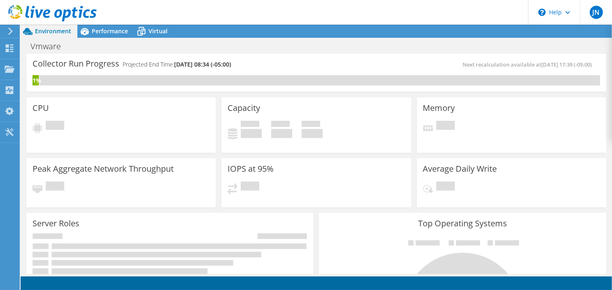
scroll to position [199, 0]
click at [5, 114] on icon at bounding box center [10, 111] width 10 height 8
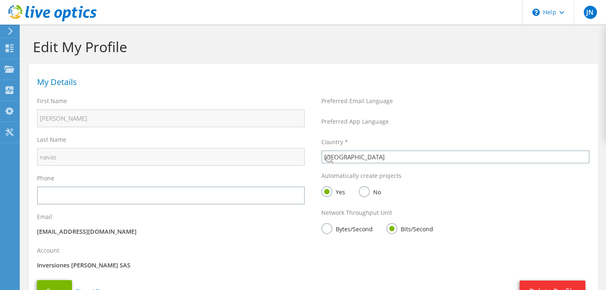
select select "48"
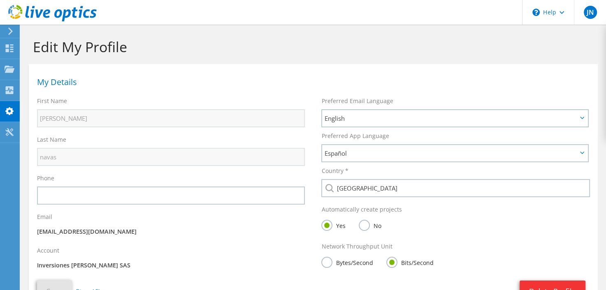
click at [12, 34] on icon at bounding box center [10, 31] width 6 height 7
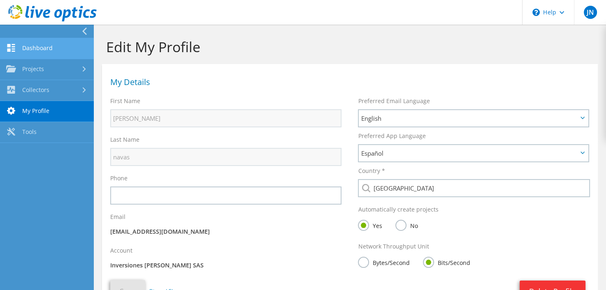
click at [72, 48] on link "Dashboard" at bounding box center [47, 48] width 94 height 21
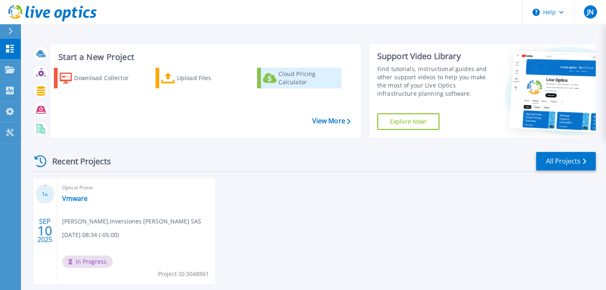
click at [290, 86] on link "Cloud Pricing Calculator" at bounding box center [299, 78] width 84 height 21
click at [328, 122] on link "View More" at bounding box center [331, 121] width 38 height 8
click at [281, 75] on div "Cloud Pricing Calculator" at bounding box center [308, 78] width 61 height 16
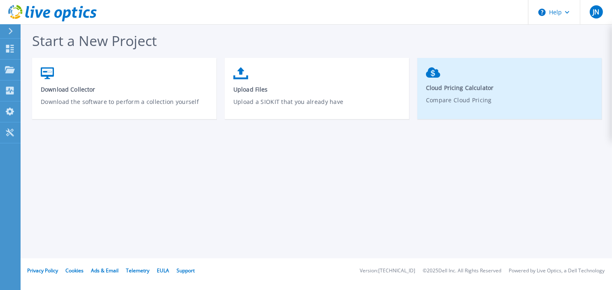
click at [494, 85] on span "Cloud Pricing Calculator" at bounding box center [509, 88] width 167 height 8
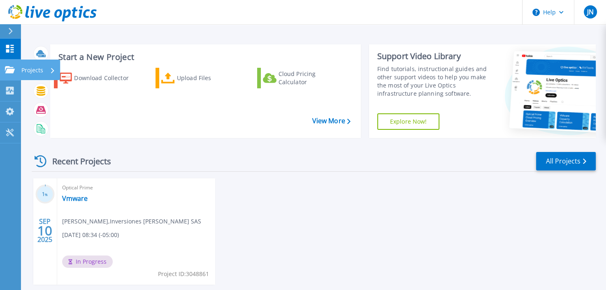
click at [7, 71] on icon at bounding box center [10, 69] width 10 height 7
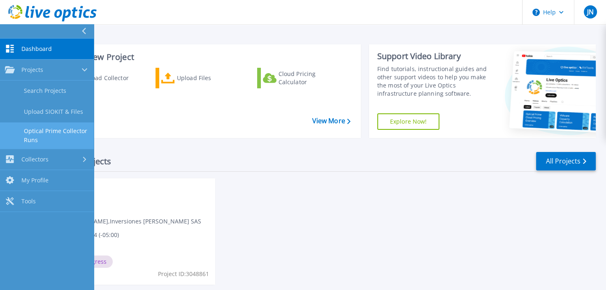
click at [36, 139] on link "Optical Prime Collector Runs" at bounding box center [47, 136] width 94 height 26
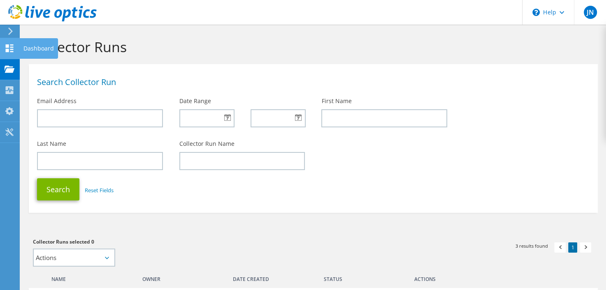
click at [6, 49] on use at bounding box center [10, 48] width 8 height 8
